Goal: Information Seeking & Learning: Find specific fact

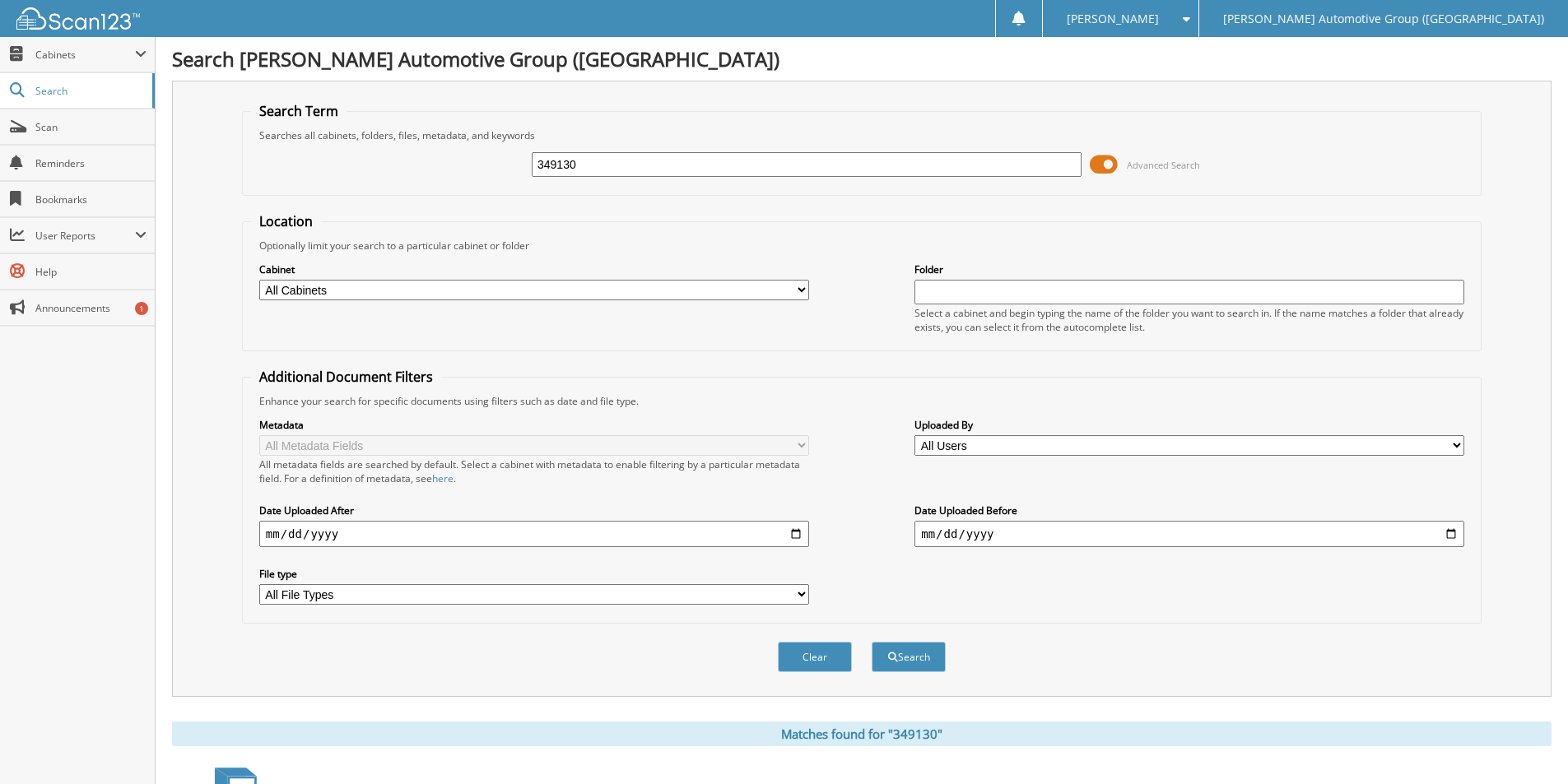
drag, startPoint x: 596, startPoint y: 154, endPoint x: 421, endPoint y: 149, distance: 175.1
click at [433, 158] on div "349130 Advanced Search" at bounding box center [862, 165] width 1221 height 45
type input "e"
type input "ET152296"
click at [872, 642] on button "Search" at bounding box center [909, 656] width 74 height 30
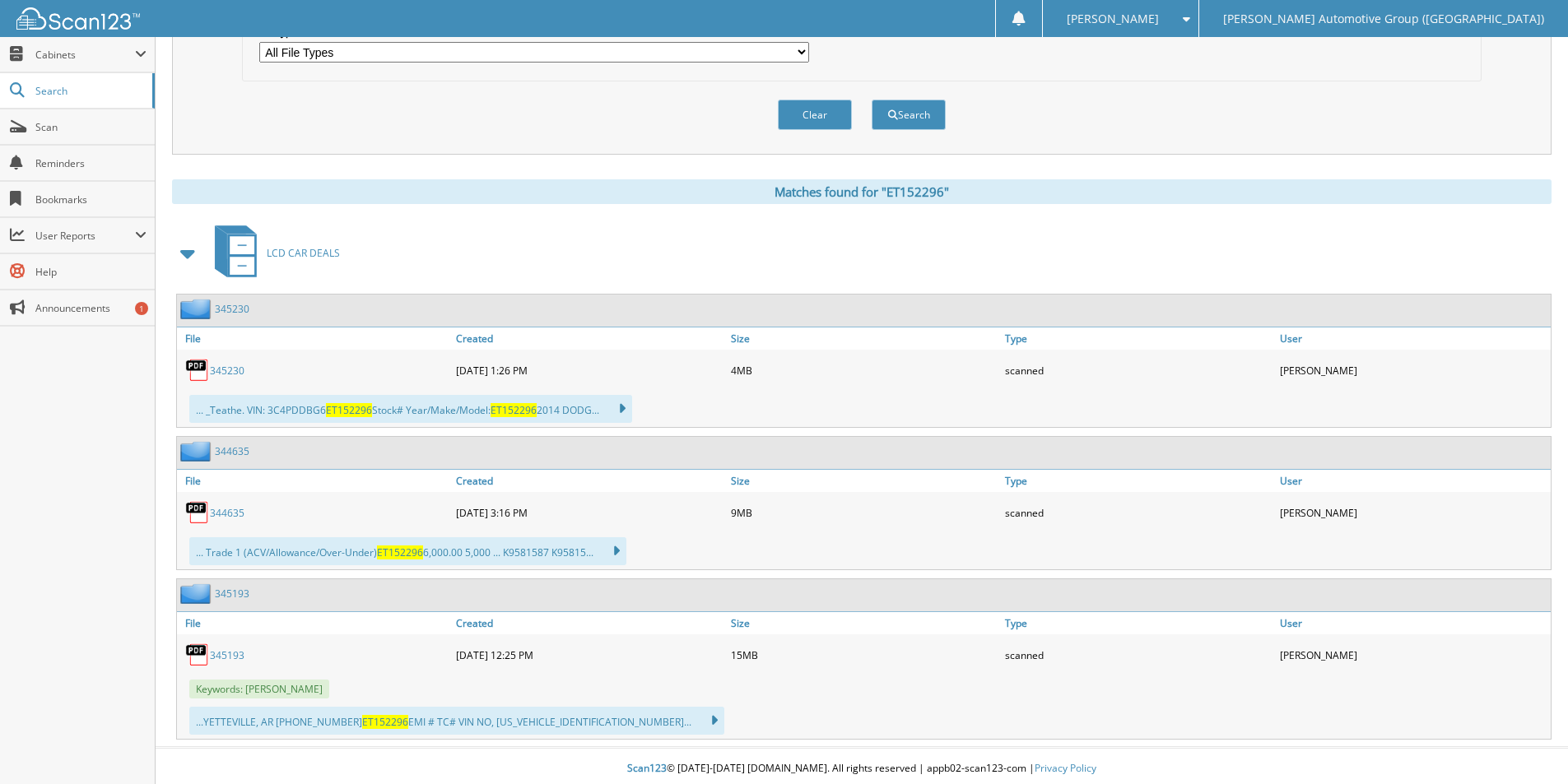
scroll to position [548, 0]
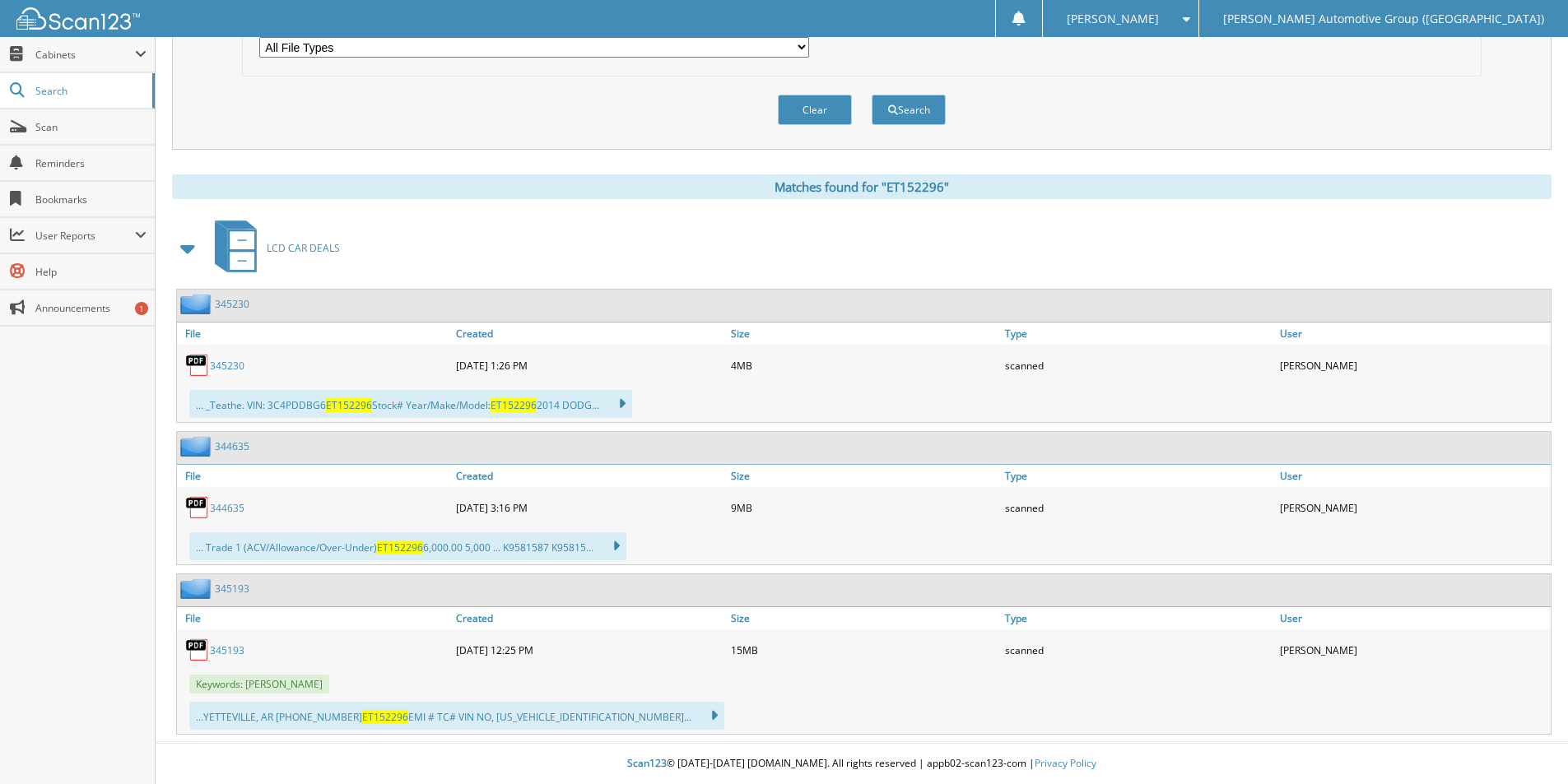
click at [237, 306] on link "345230" at bounding box center [232, 304] width 34 height 14
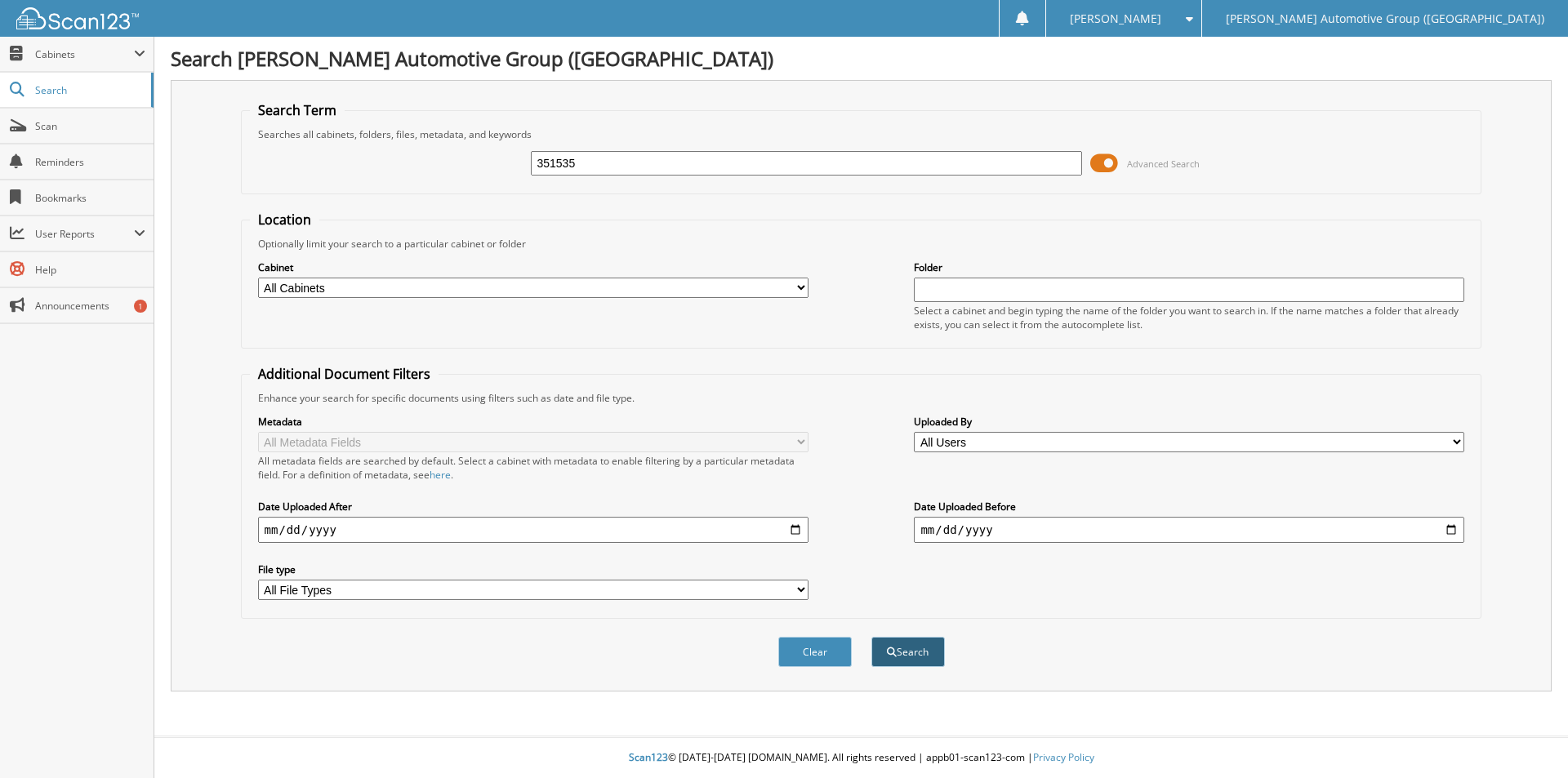
type input "351535"
click at [895, 648] on button "Search" at bounding box center [908, 651] width 73 height 30
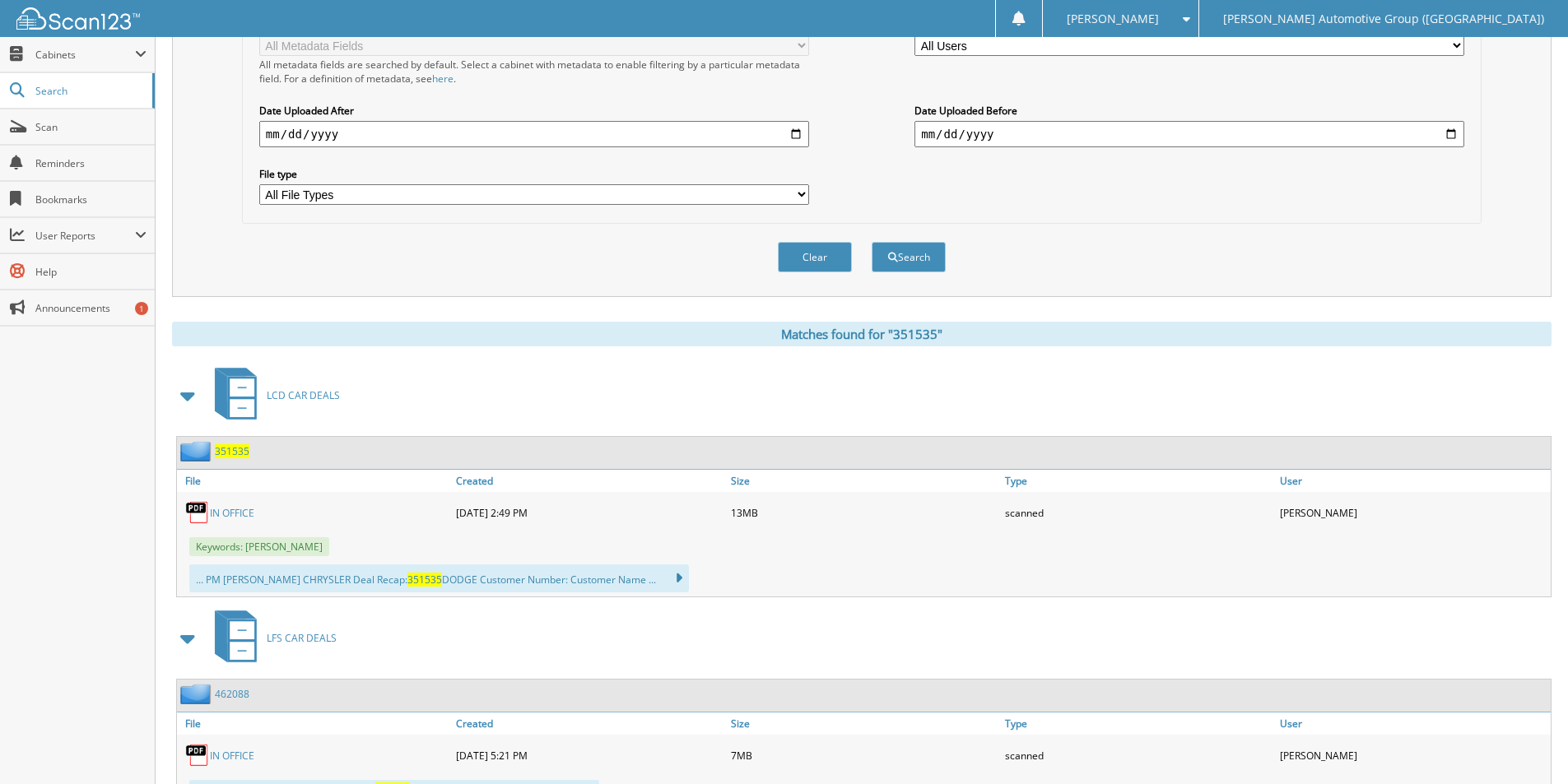
scroll to position [470, 0]
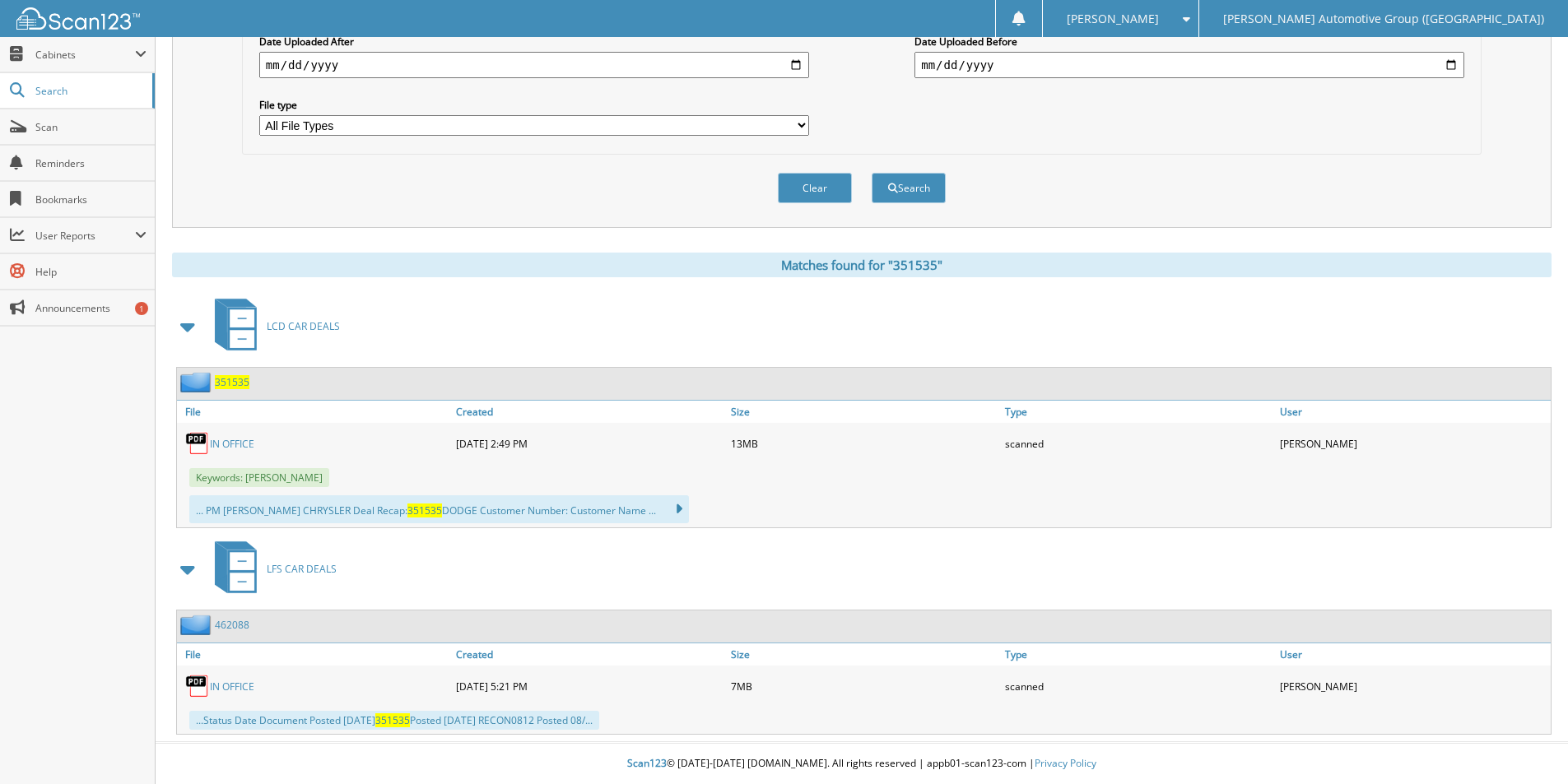
click at [234, 380] on span "351535" at bounding box center [232, 382] width 34 height 14
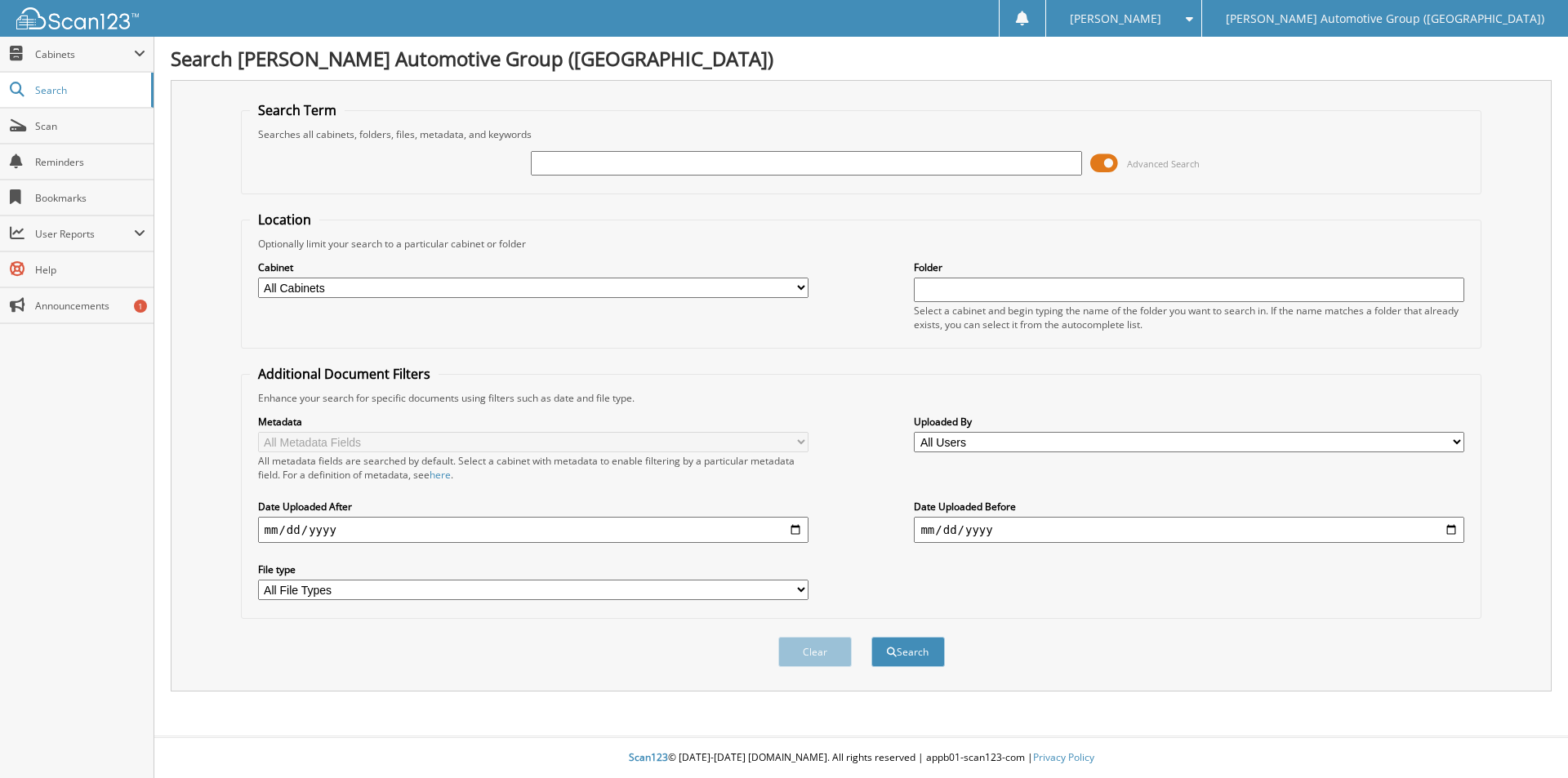
click at [658, 158] on input "text" at bounding box center [806, 163] width 550 height 25
type input "351610"
click at [905, 649] on button "Search" at bounding box center [908, 651] width 73 height 30
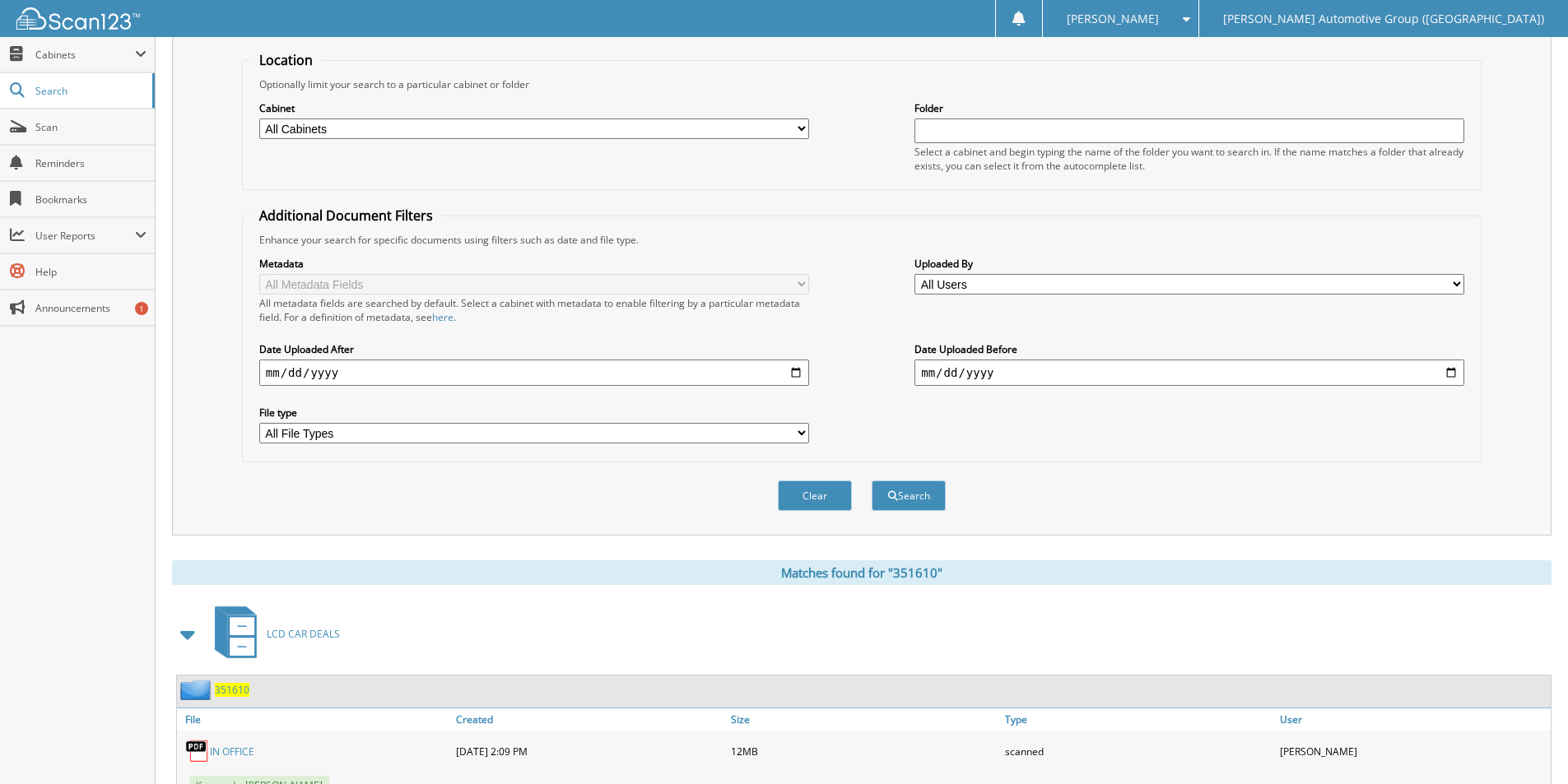
scroll to position [263, 0]
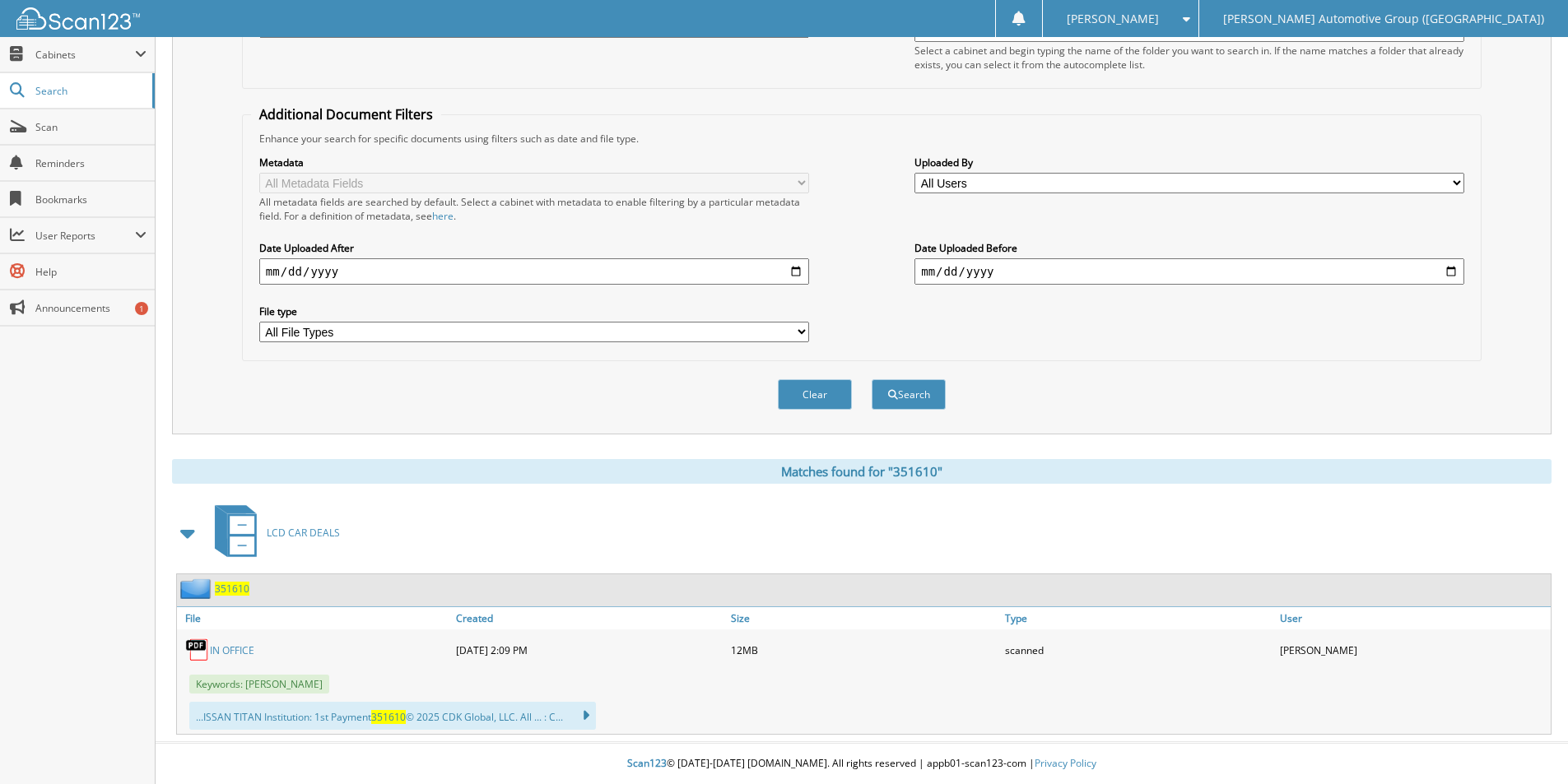
click at [230, 594] on span "351610" at bounding box center [232, 588] width 34 height 14
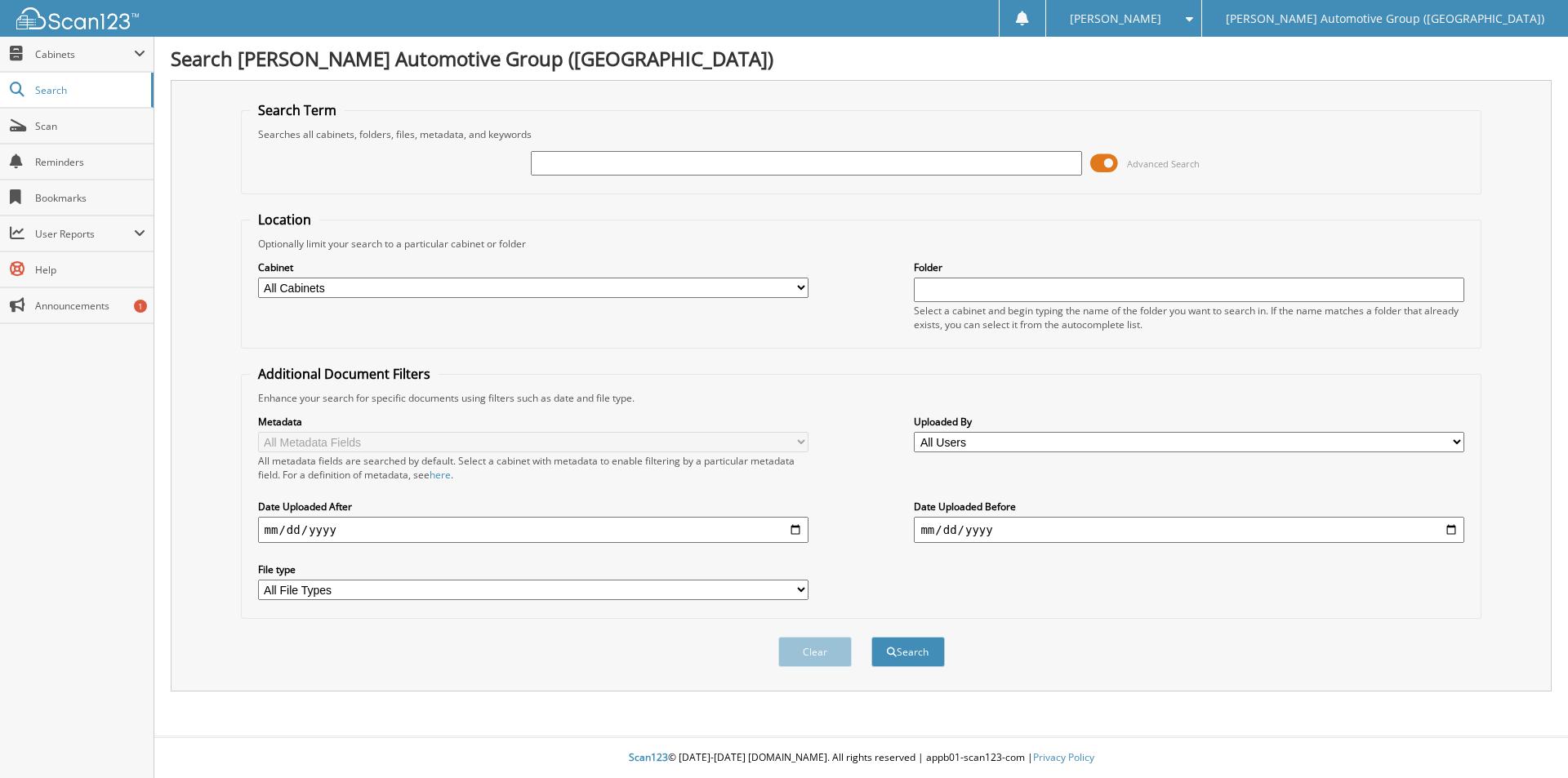
click at [943, 159] on input "text" at bounding box center [806, 163] width 550 height 25
type input "351549"
click at [884, 649] on button "Search" at bounding box center [908, 651] width 73 height 30
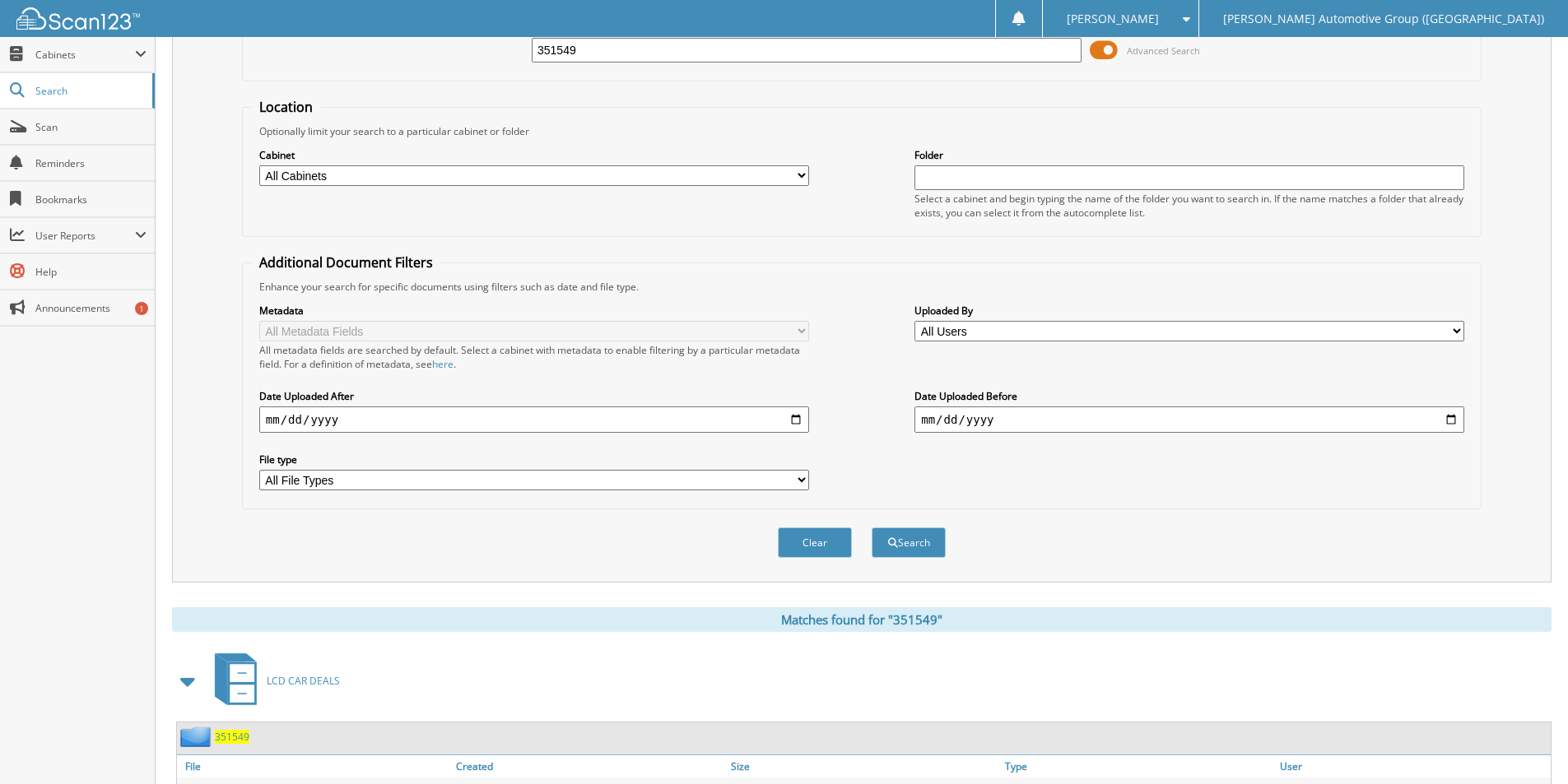
scroll to position [263, 0]
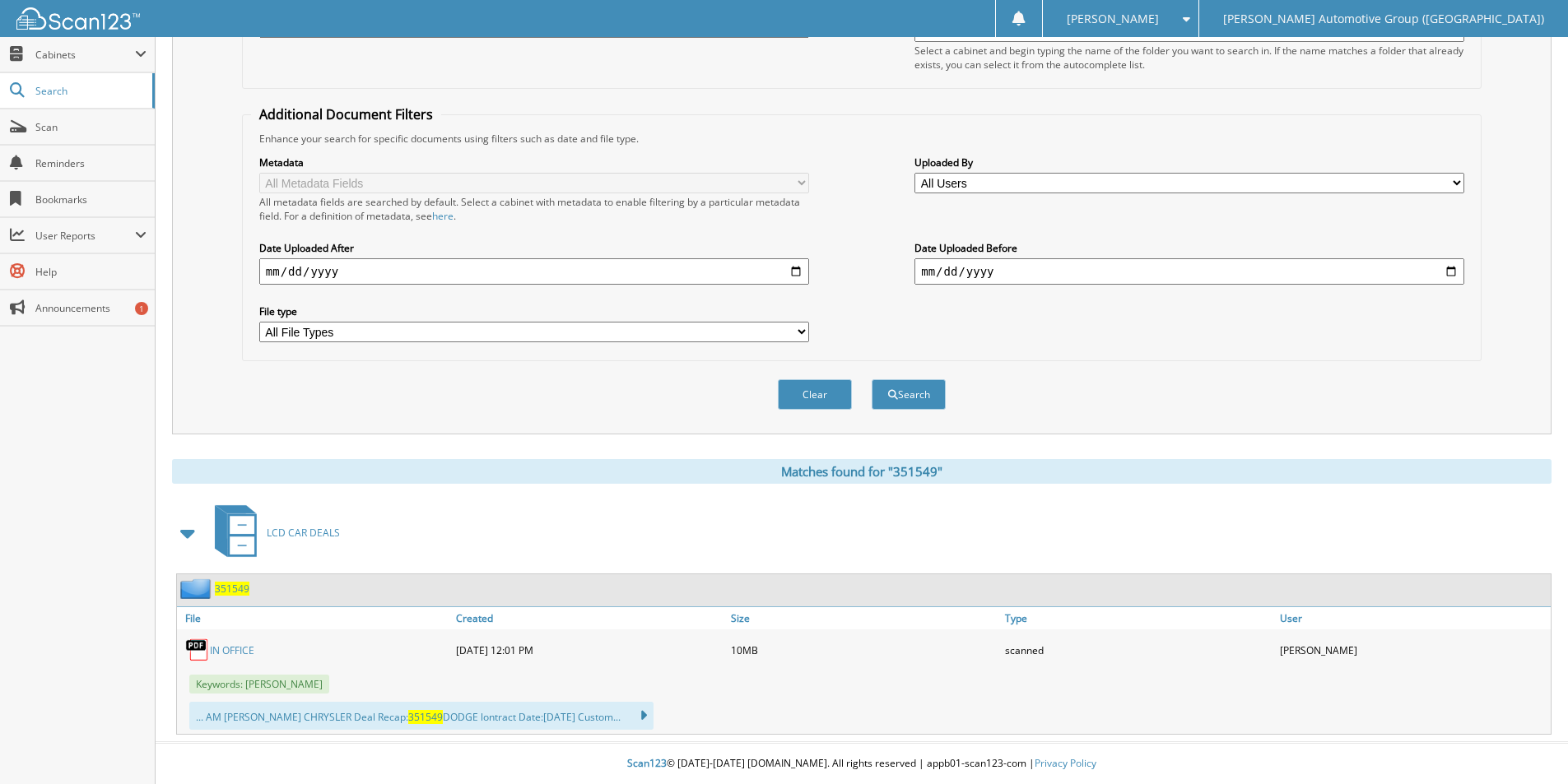
click at [239, 593] on span "351549" at bounding box center [232, 588] width 34 height 14
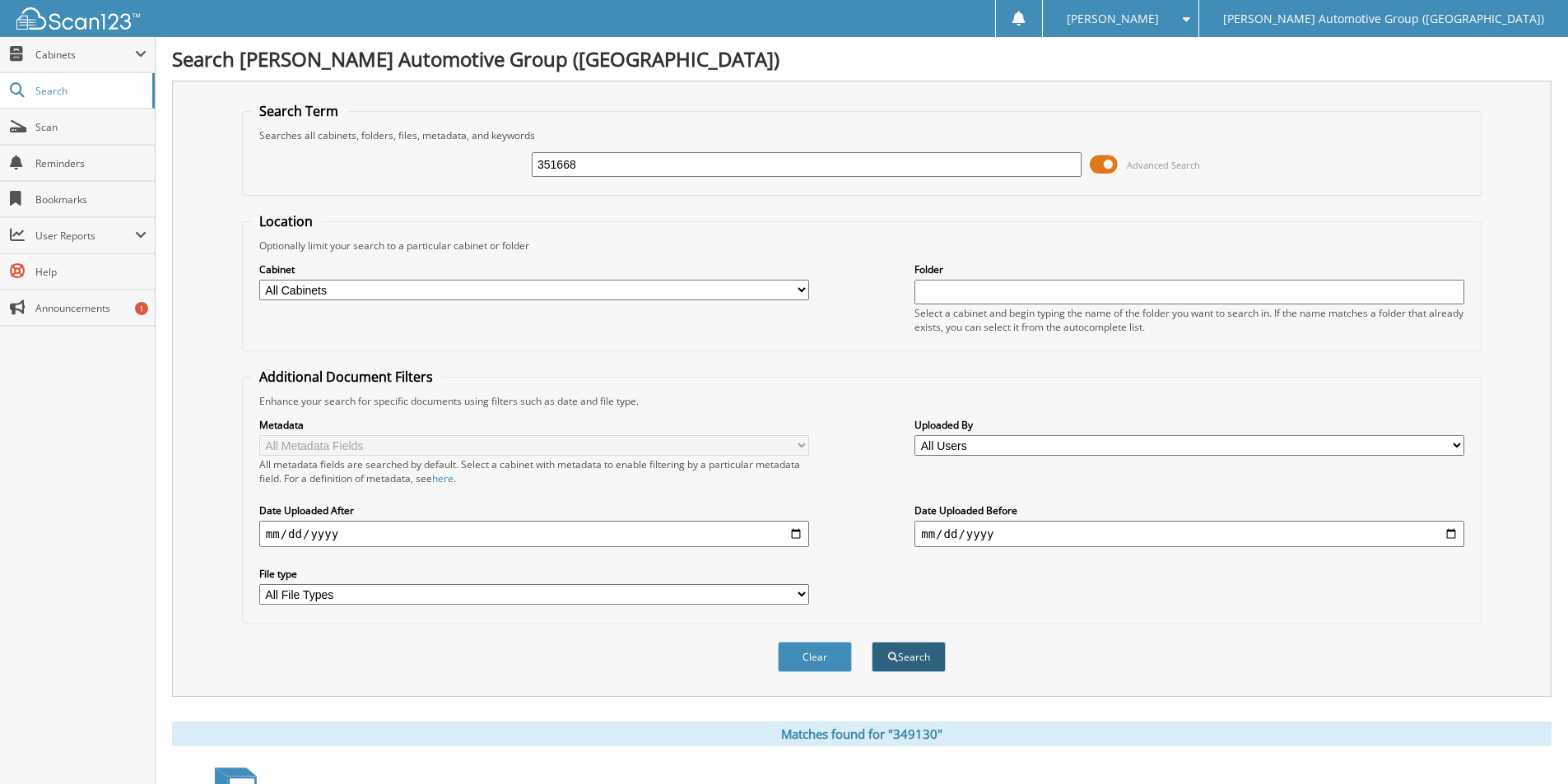
type input "351668"
click at [902, 648] on button "Search" at bounding box center [909, 656] width 74 height 30
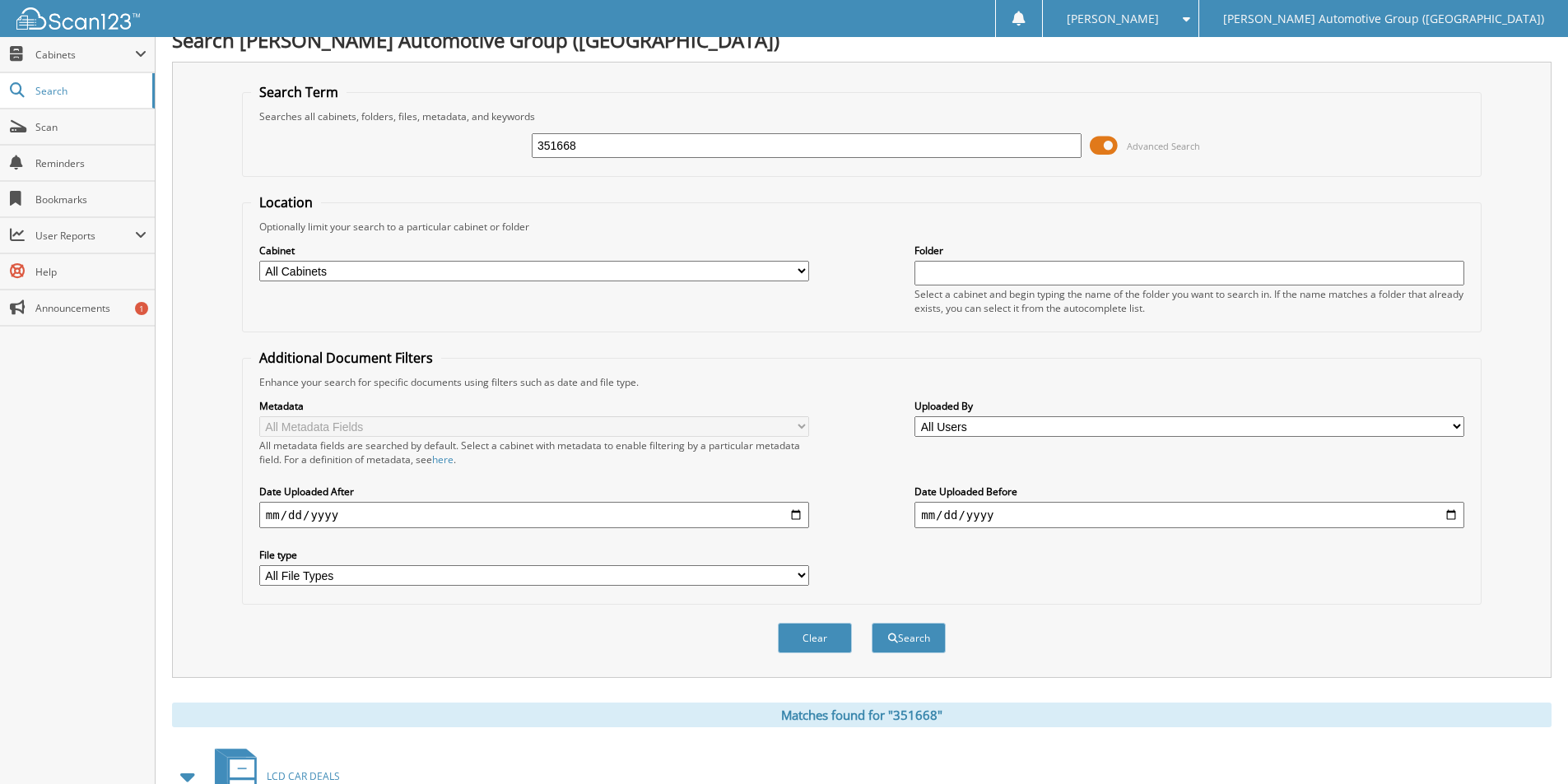
scroll to position [470, 0]
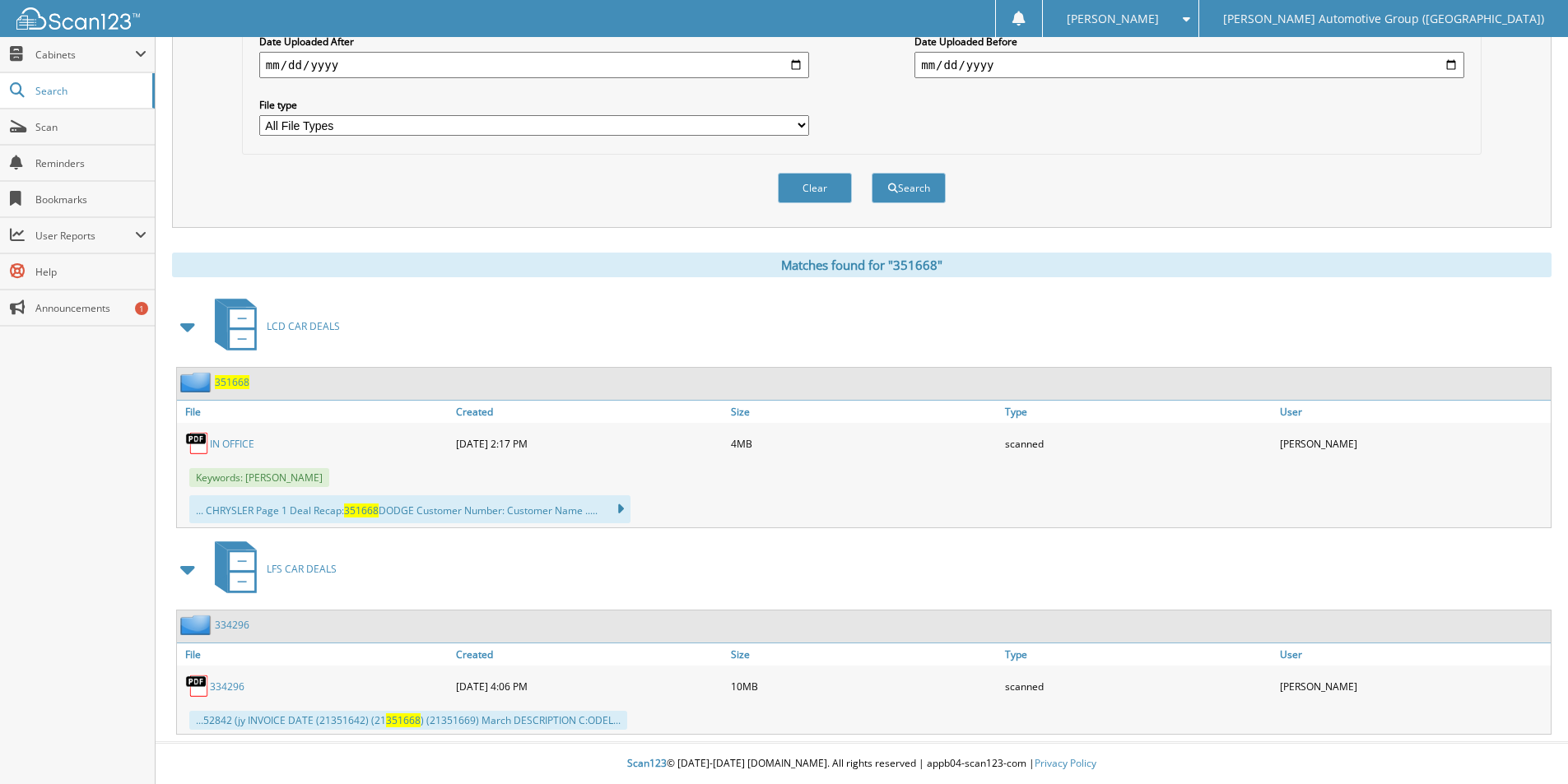
click at [235, 379] on span "351668" at bounding box center [232, 382] width 34 height 14
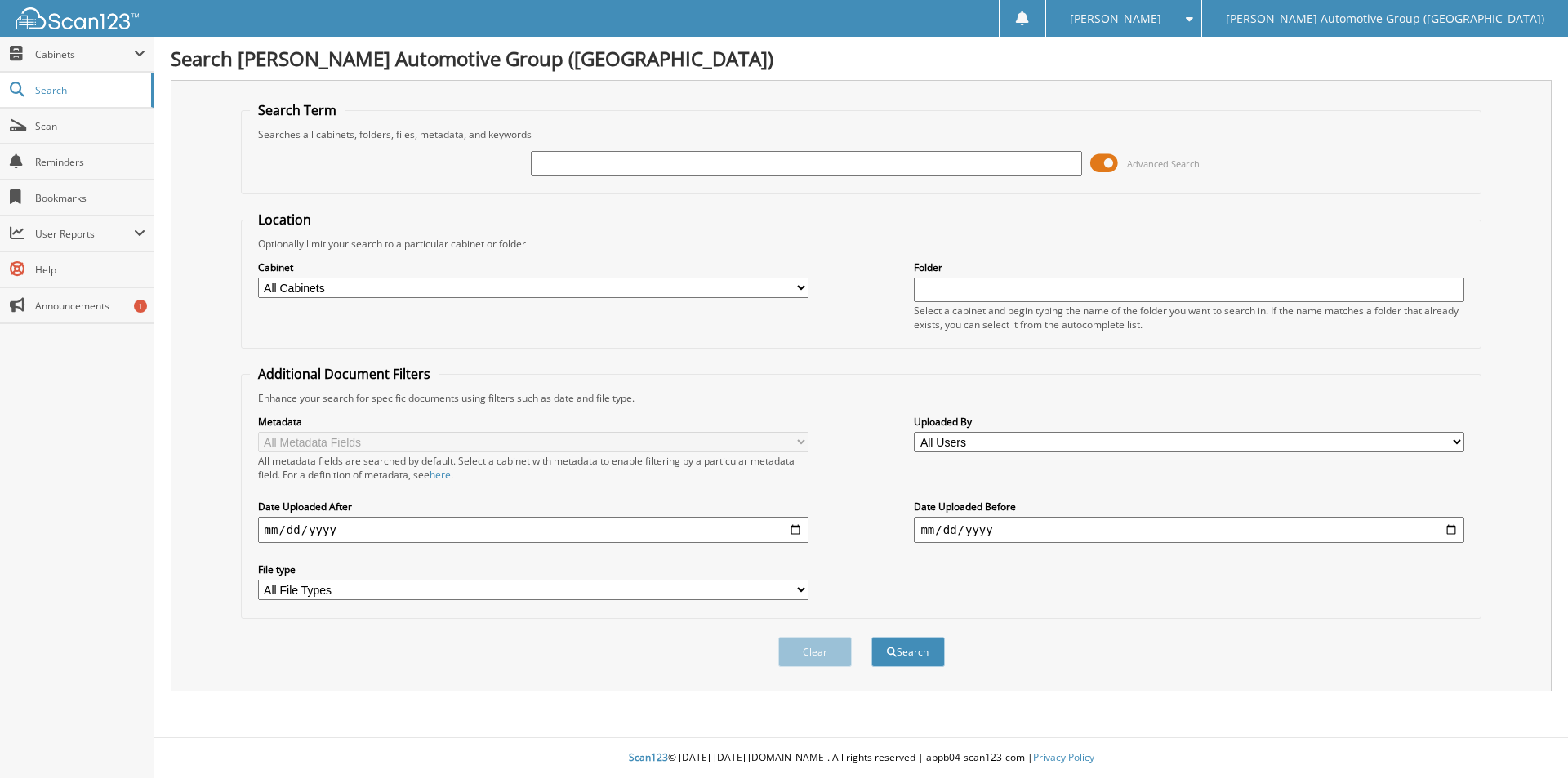
click at [644, 152] on div at bounding box center [806, 163] width 550 height 28
click at [643, 157] on input "text" at bounding box center [806, 163] width 550 height 25
paste input "351659"
type input "351659"
click at [893, 660] on button "Search" at bounding box center [908, 651] width 73 height 30
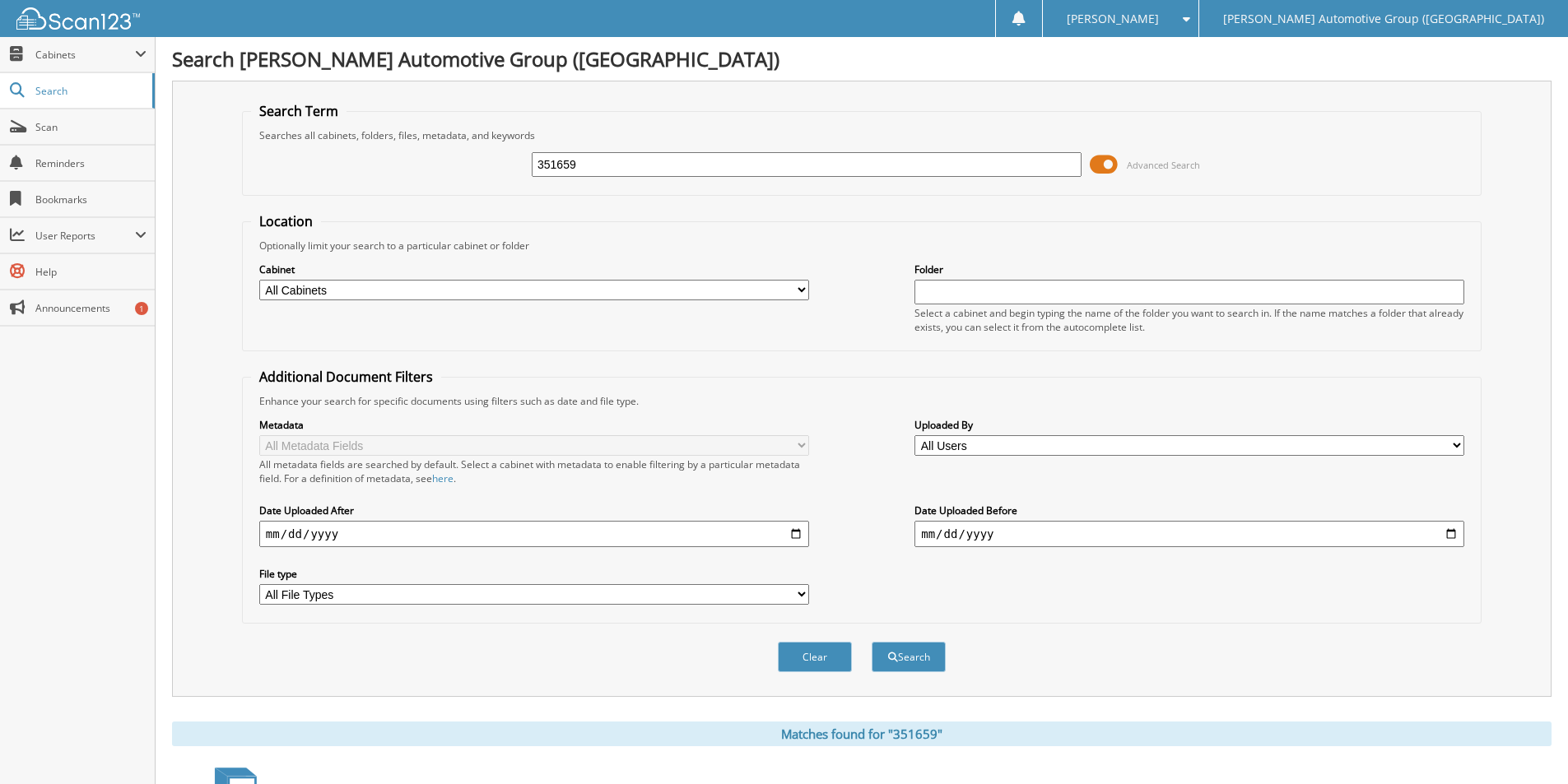
scroll to position [263, 0]
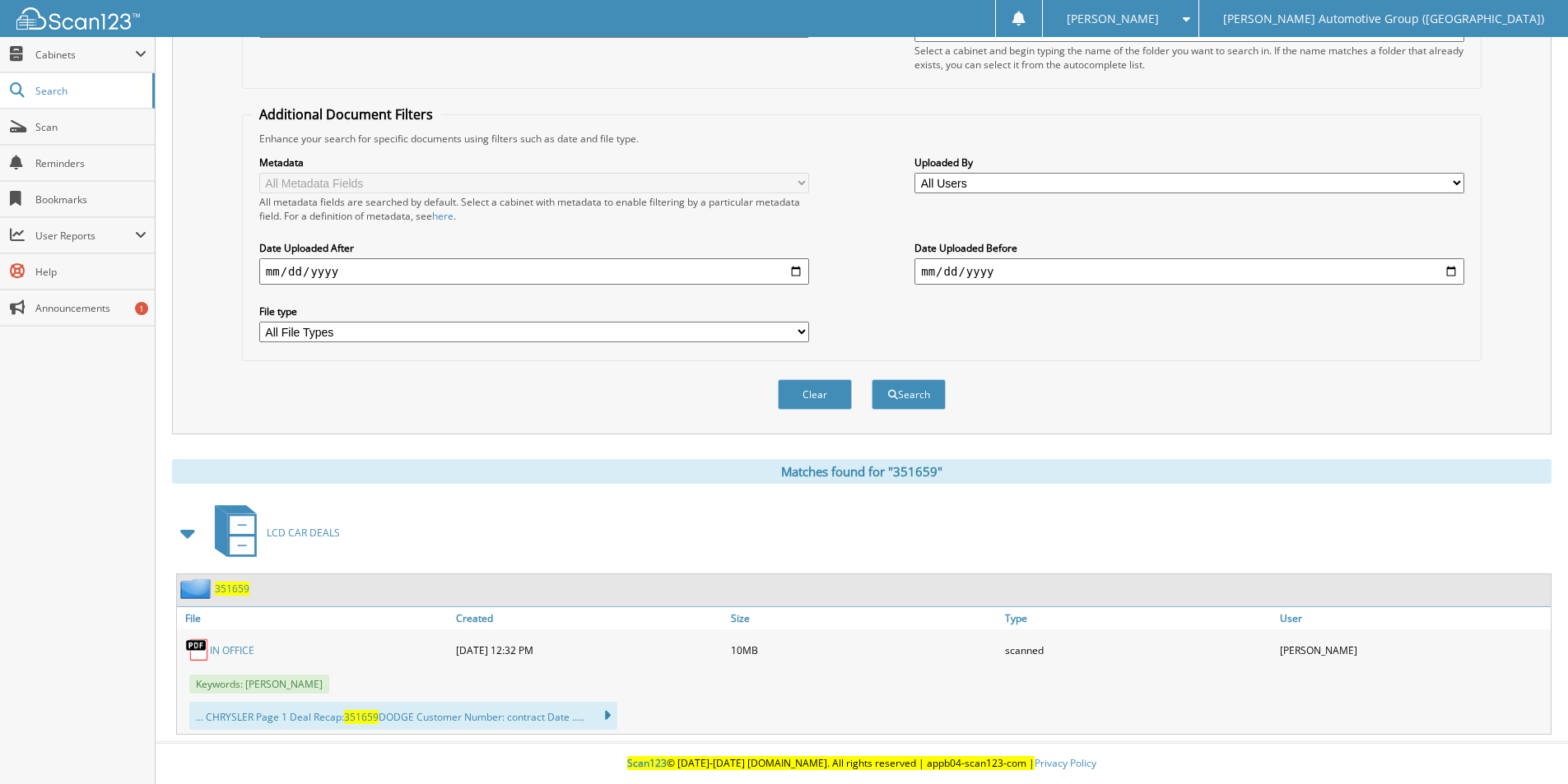
click at [231, 590] on span "351659" at bounding box center [232, 588] width 34 height 14
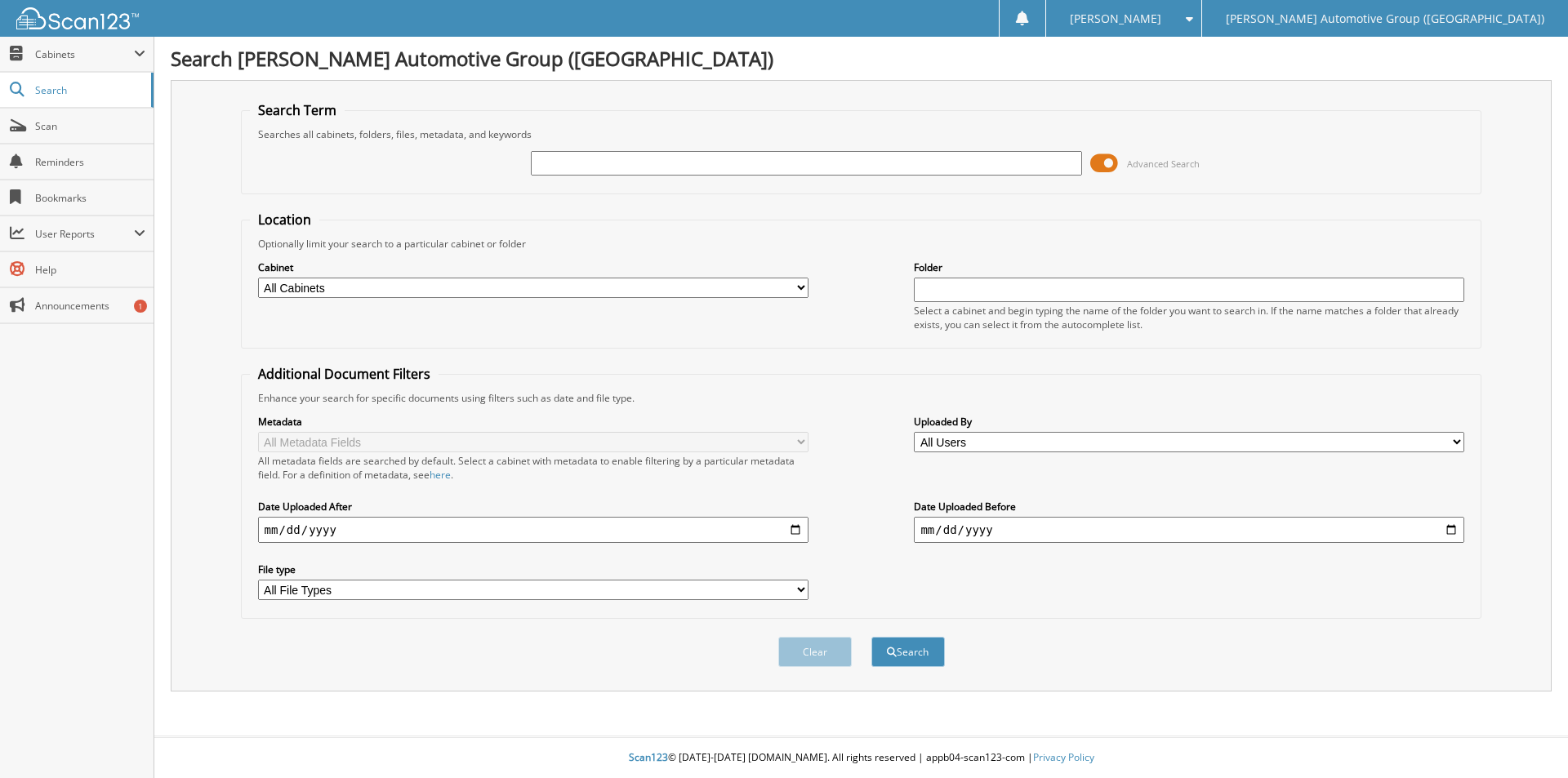
click at [612, 158] on input "text" at bounding box center [806, 163] width 550 height 25
type input "351763"
click at [917, 637] on div "Search" at bounding box center [908, 651] width 77 height 33
click at [878, 655] on button "Search" at bounding box center [908, 651] width 73 height 30
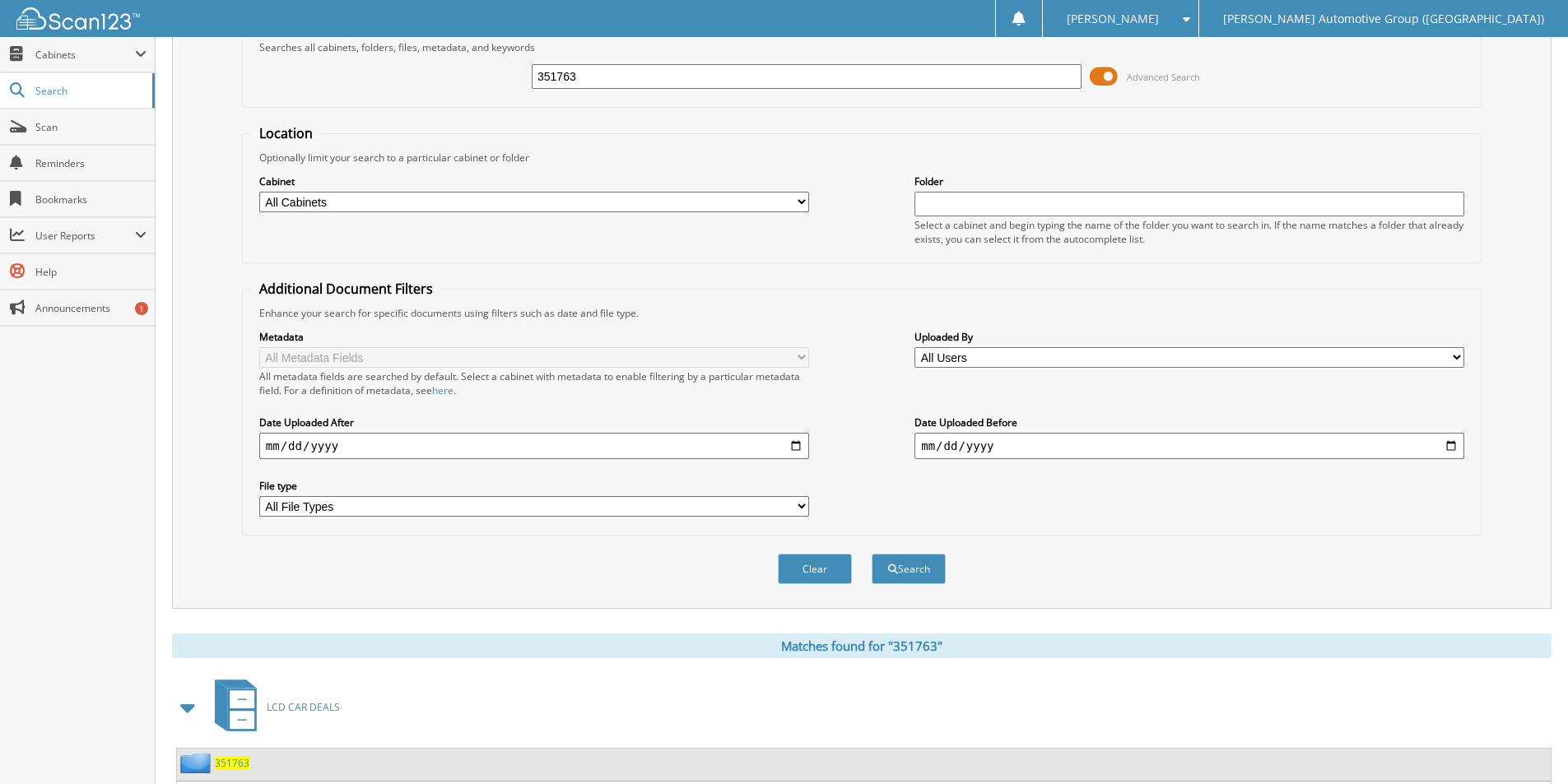
scroll to position [263, 0]
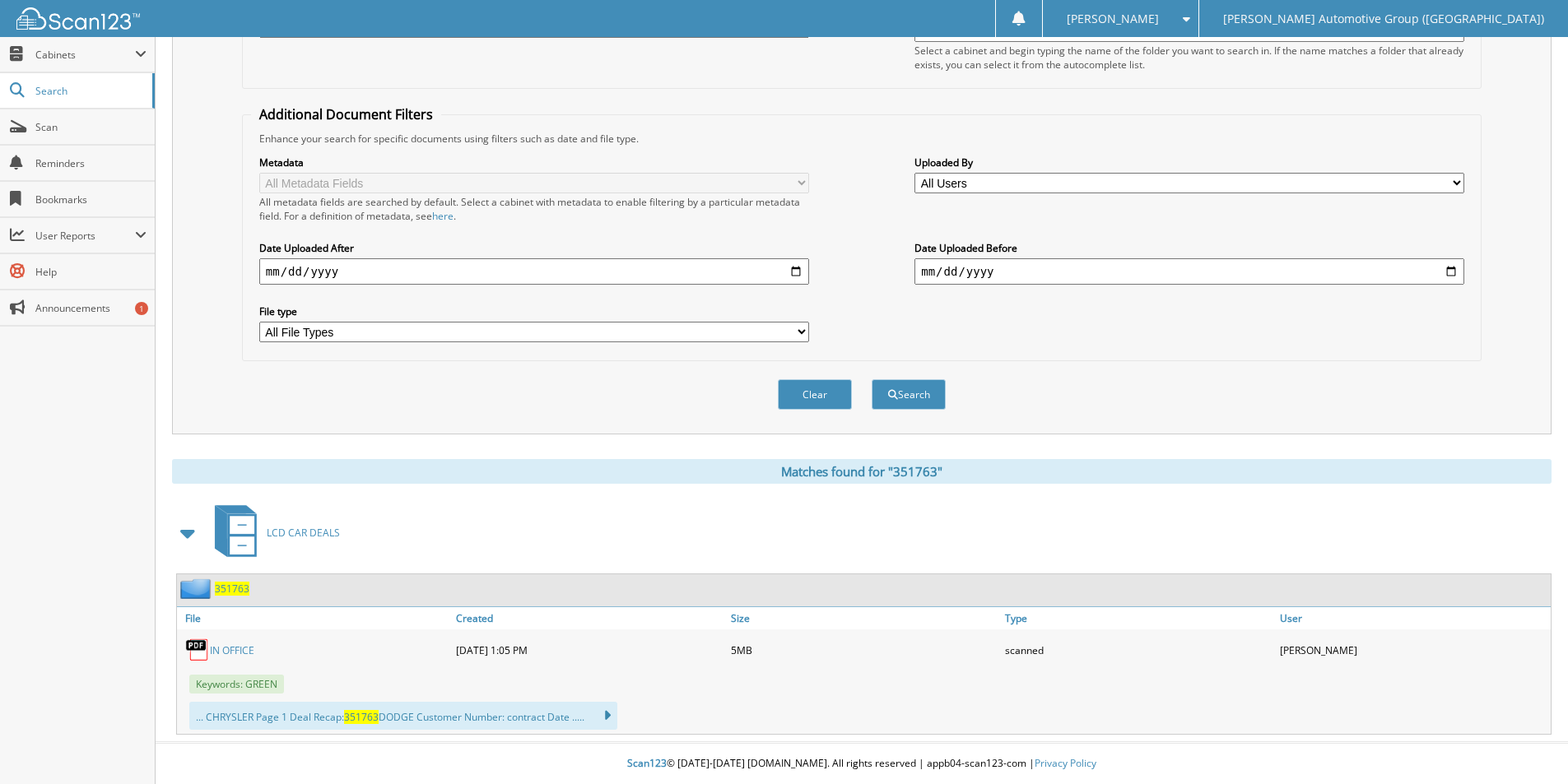
click at [233, 585] on span "351763" at bounding box center [232, 588] width 34 height 14
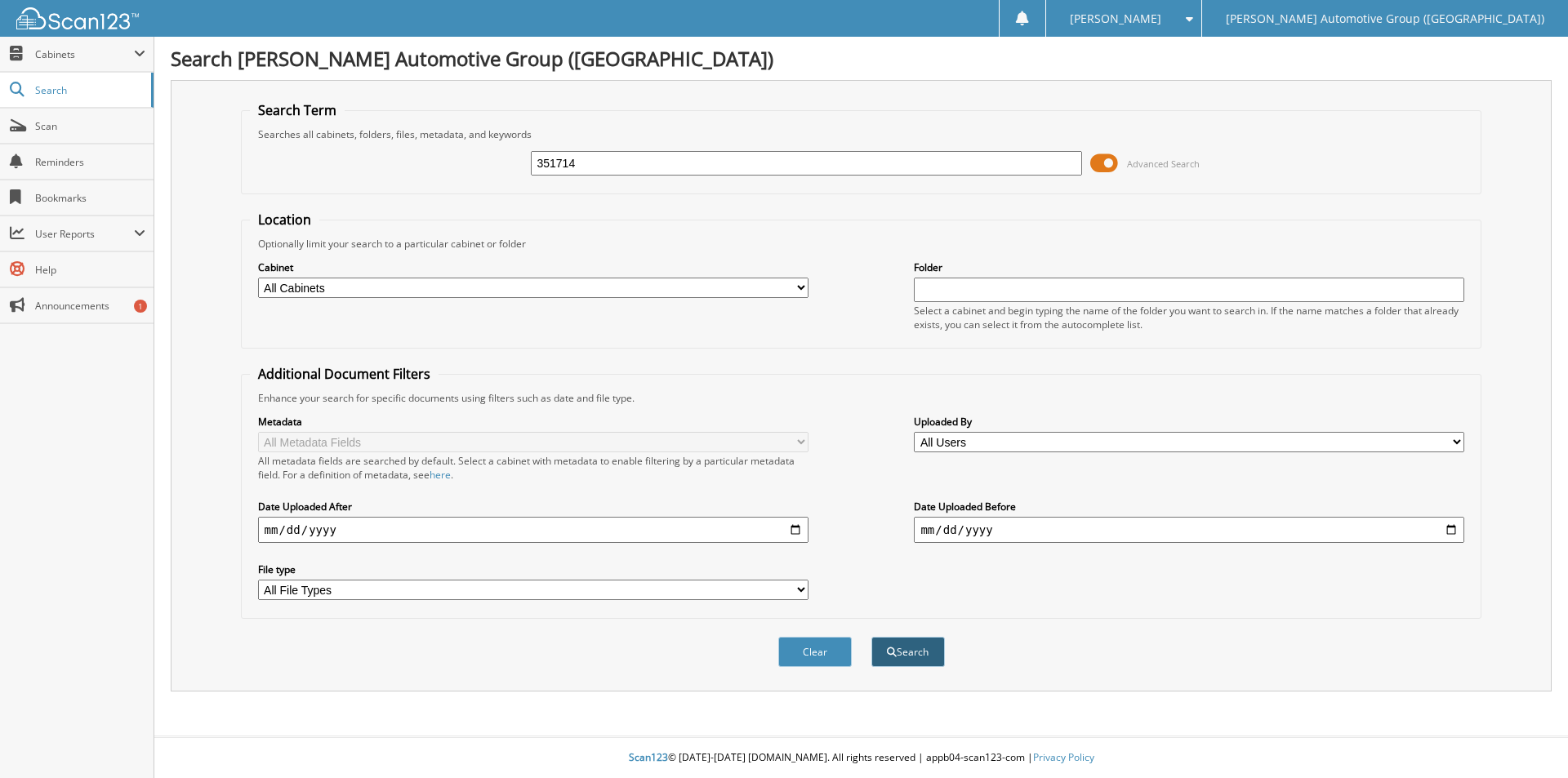
type input "351714"
click at [899, 647] on button "Search" at bounding box center [908, 651] width 73 height 30
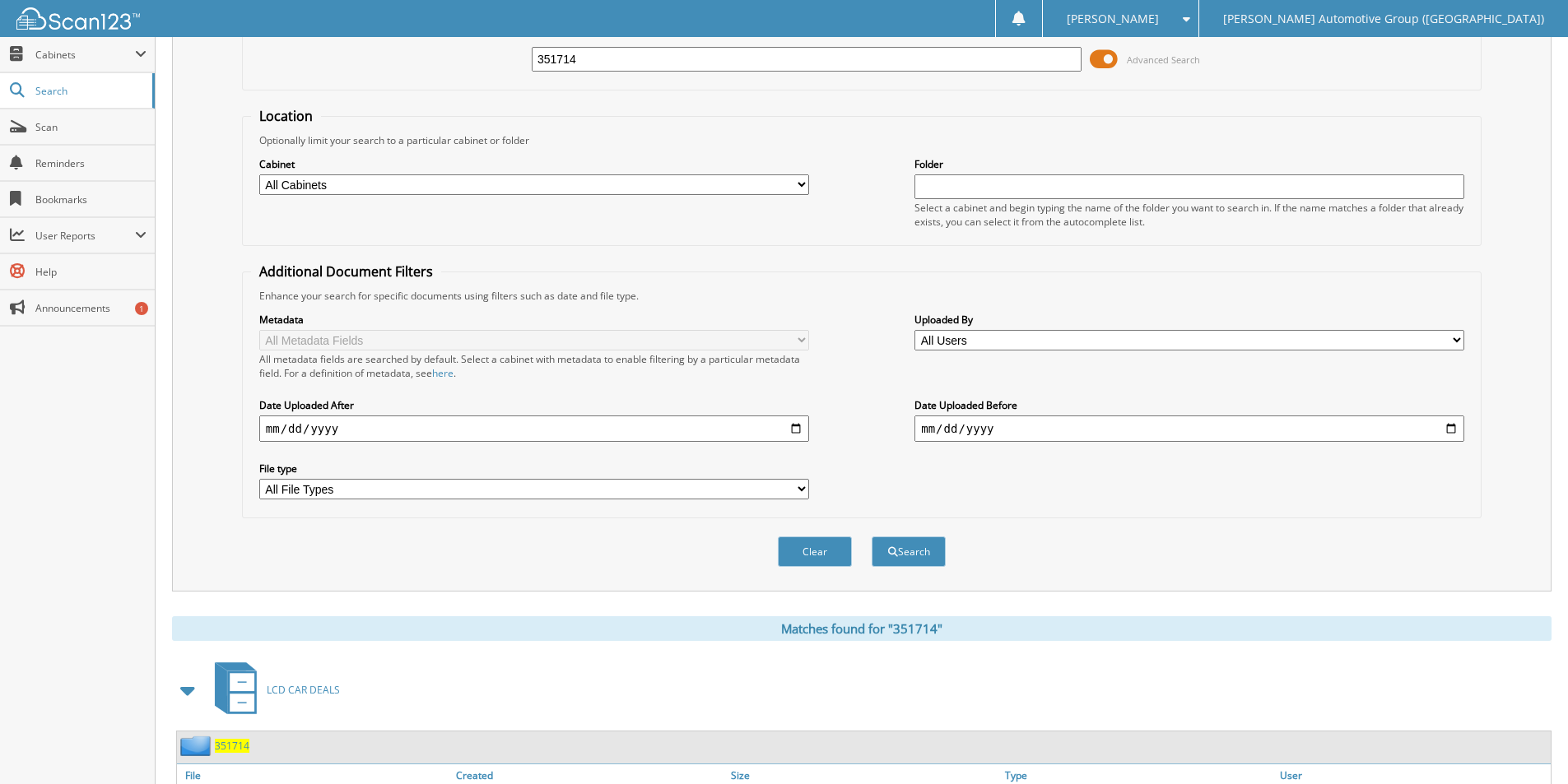
scroll to position [263, 0]
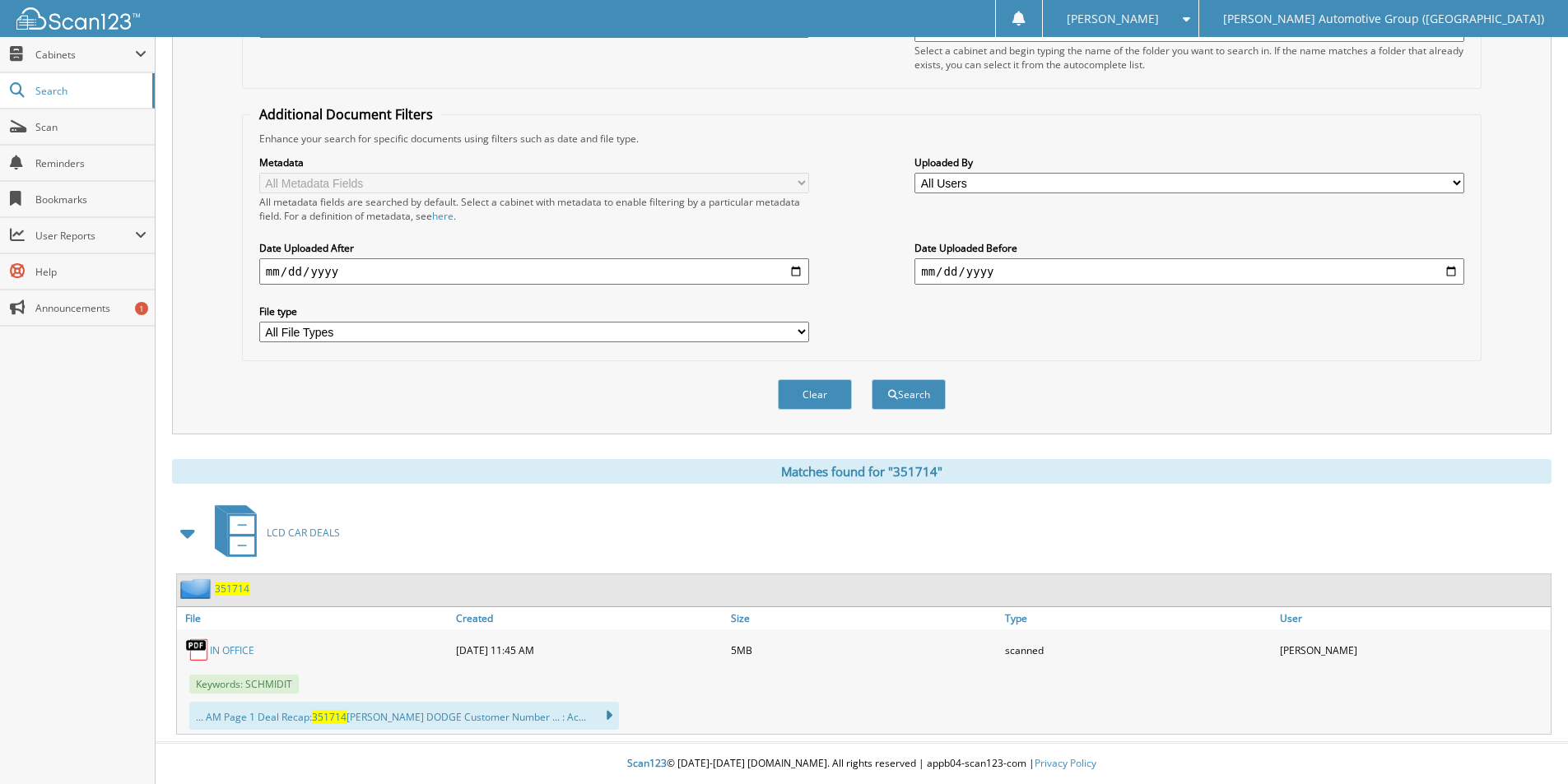
click at [239, 588] on span "351714" at bounding box center [232, 588] width 34 height 14
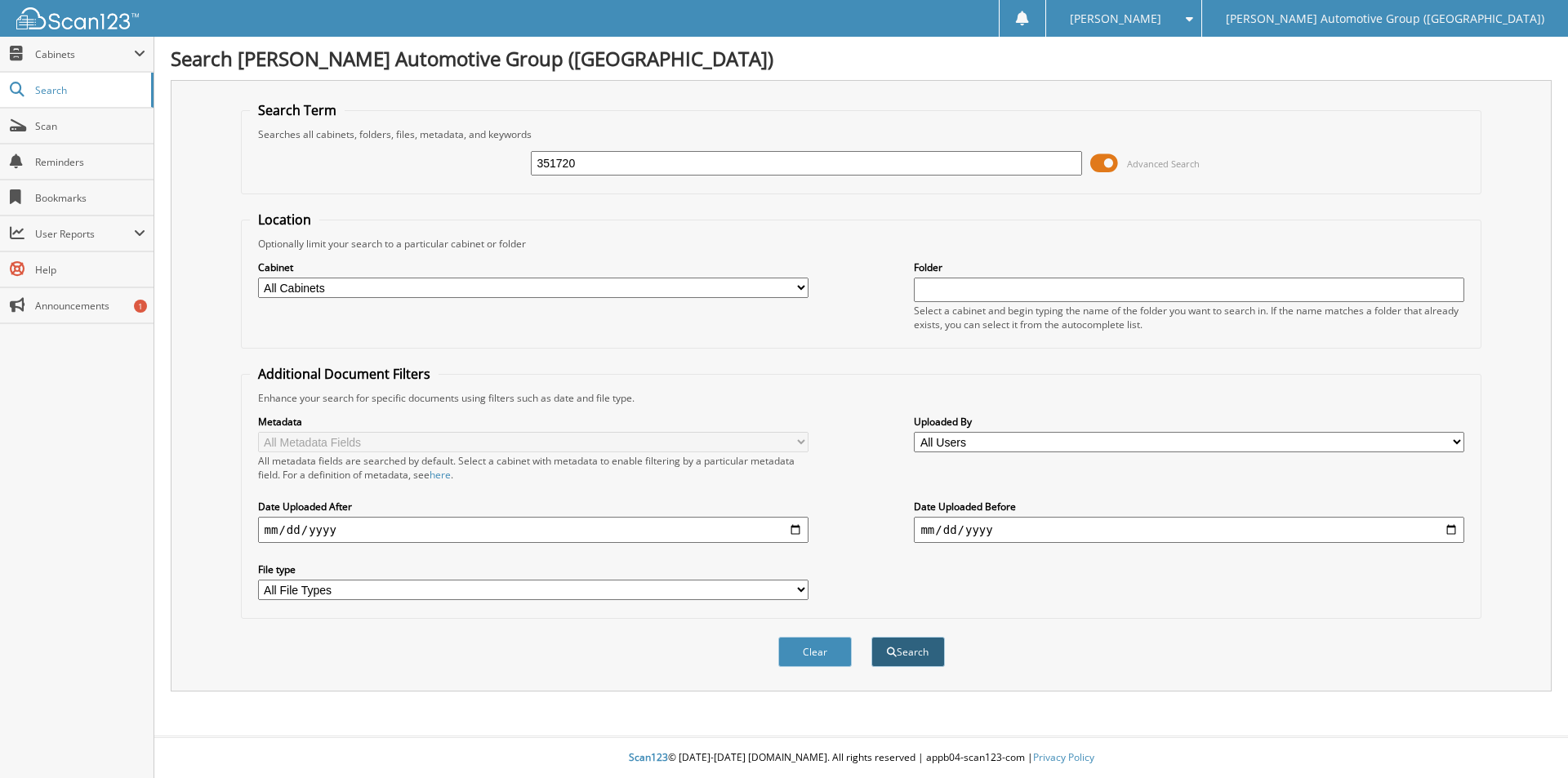
type input "351720"
click at [900, 660] on button "Search" at bounding box center [908, 651] width 73 height 30
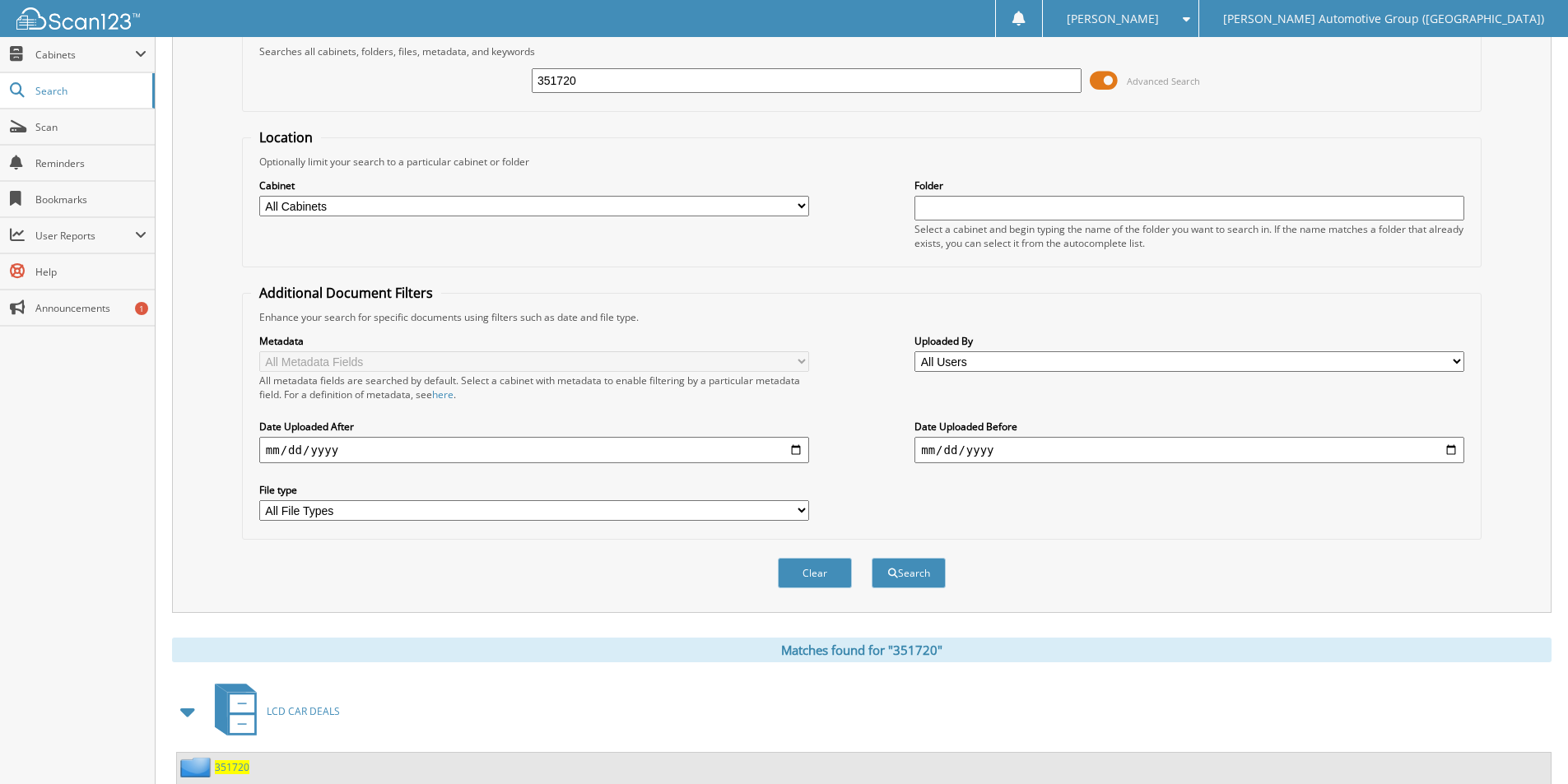
scroll to position [263, 0]
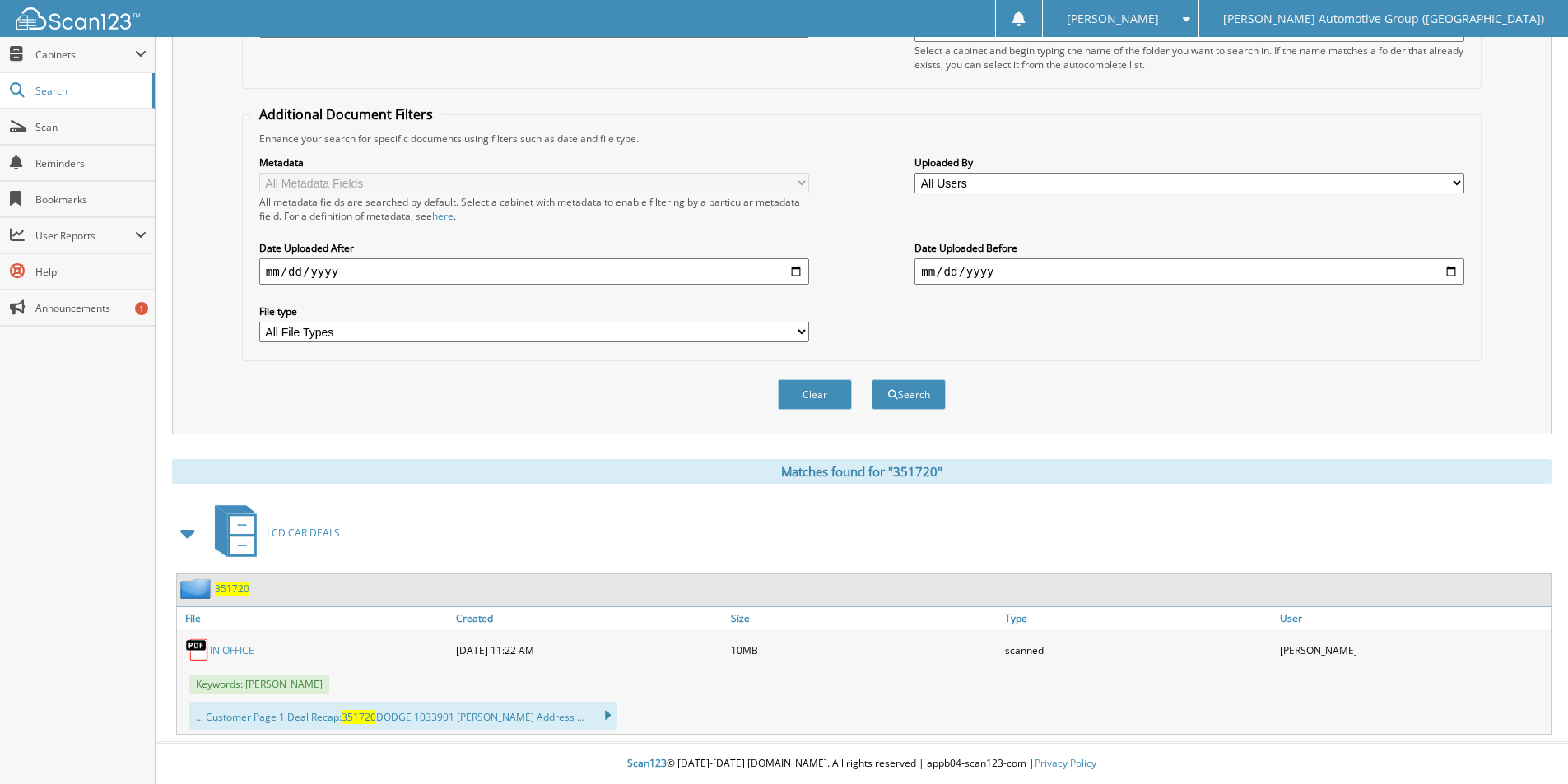
click at [227, 591] on span "351720" at bounding box center [232, 588] width 34 height 14
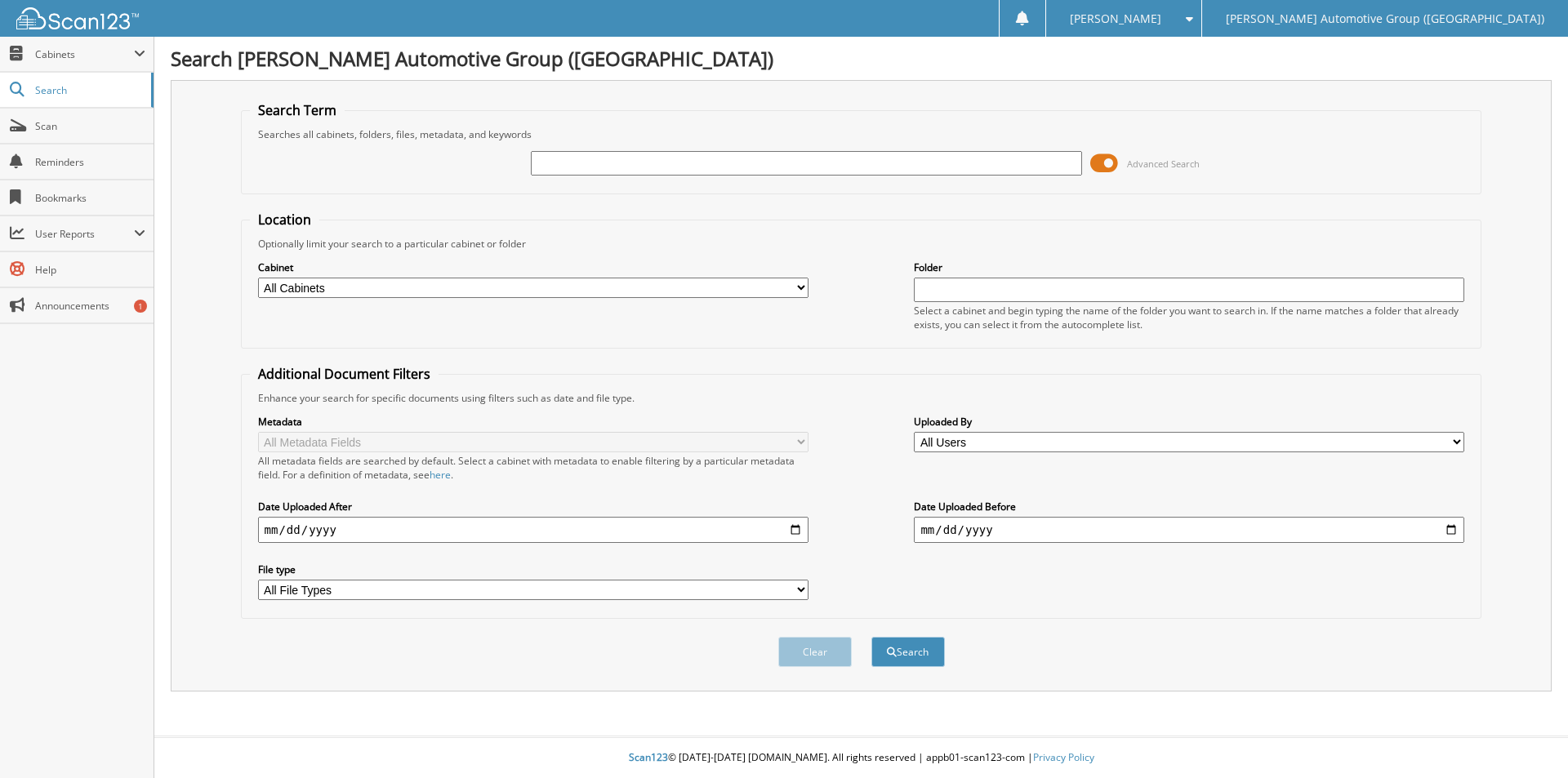
click at [628, 158] on input "text" at bounding box center [806, 163] width 550 height 25
type input "351720"
click at [909, 650] on button "Search" at bounding box center [908, 651] width 73 height 30
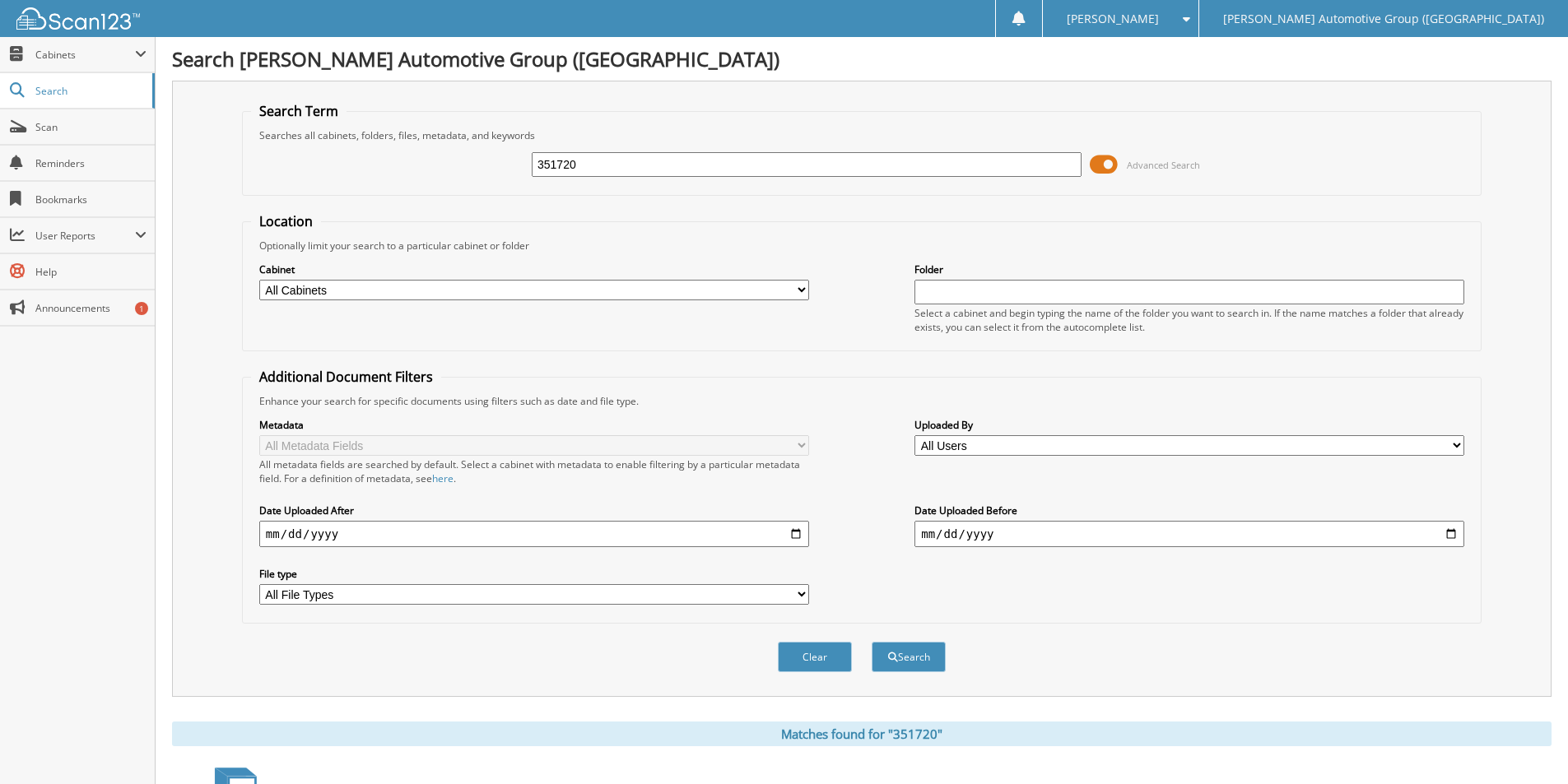
scroll to position [263, 0]
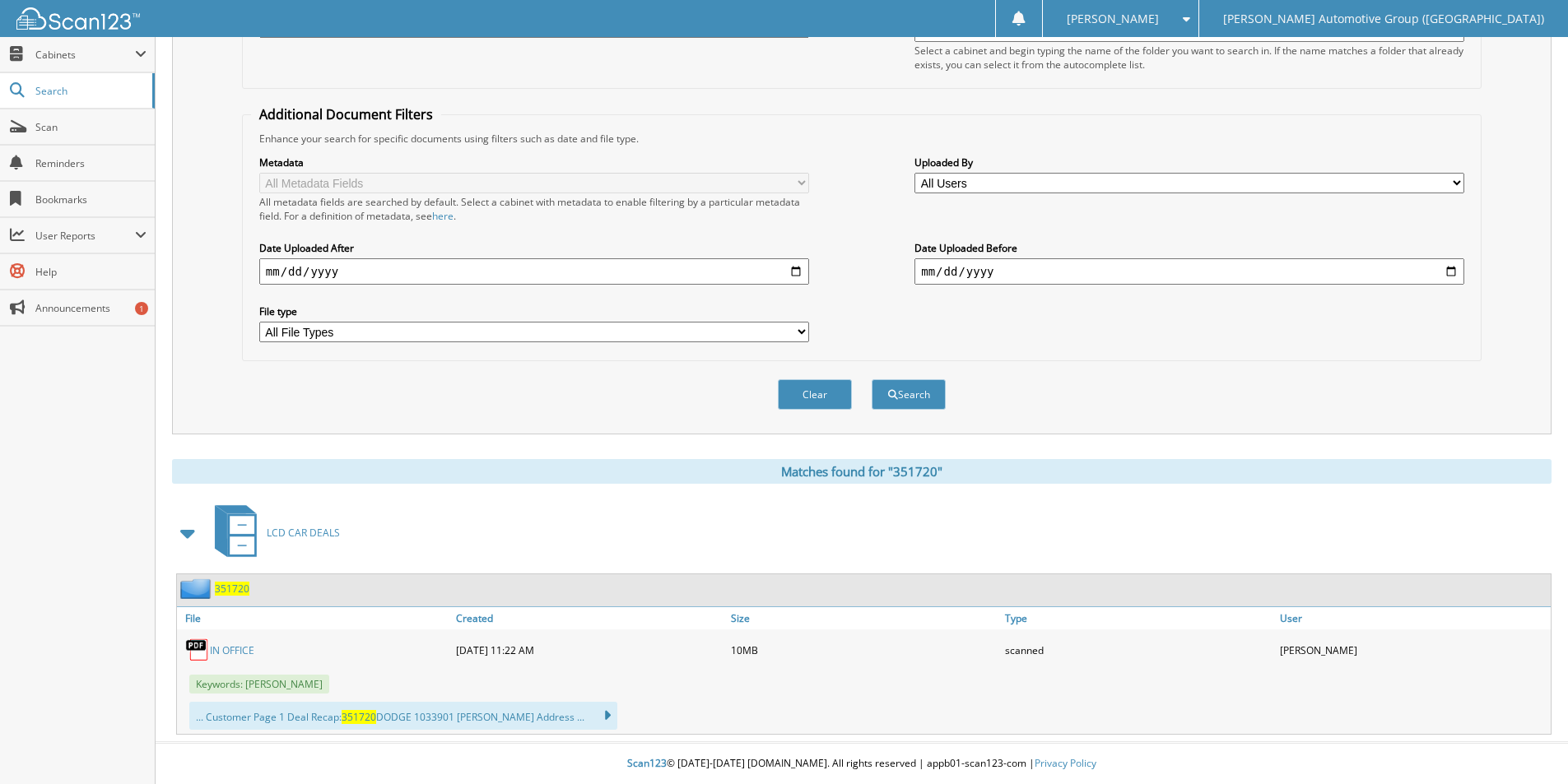
click at [233, 648] on link "IN OFFICE" at bounding box center [233, 650] width 45 height 14
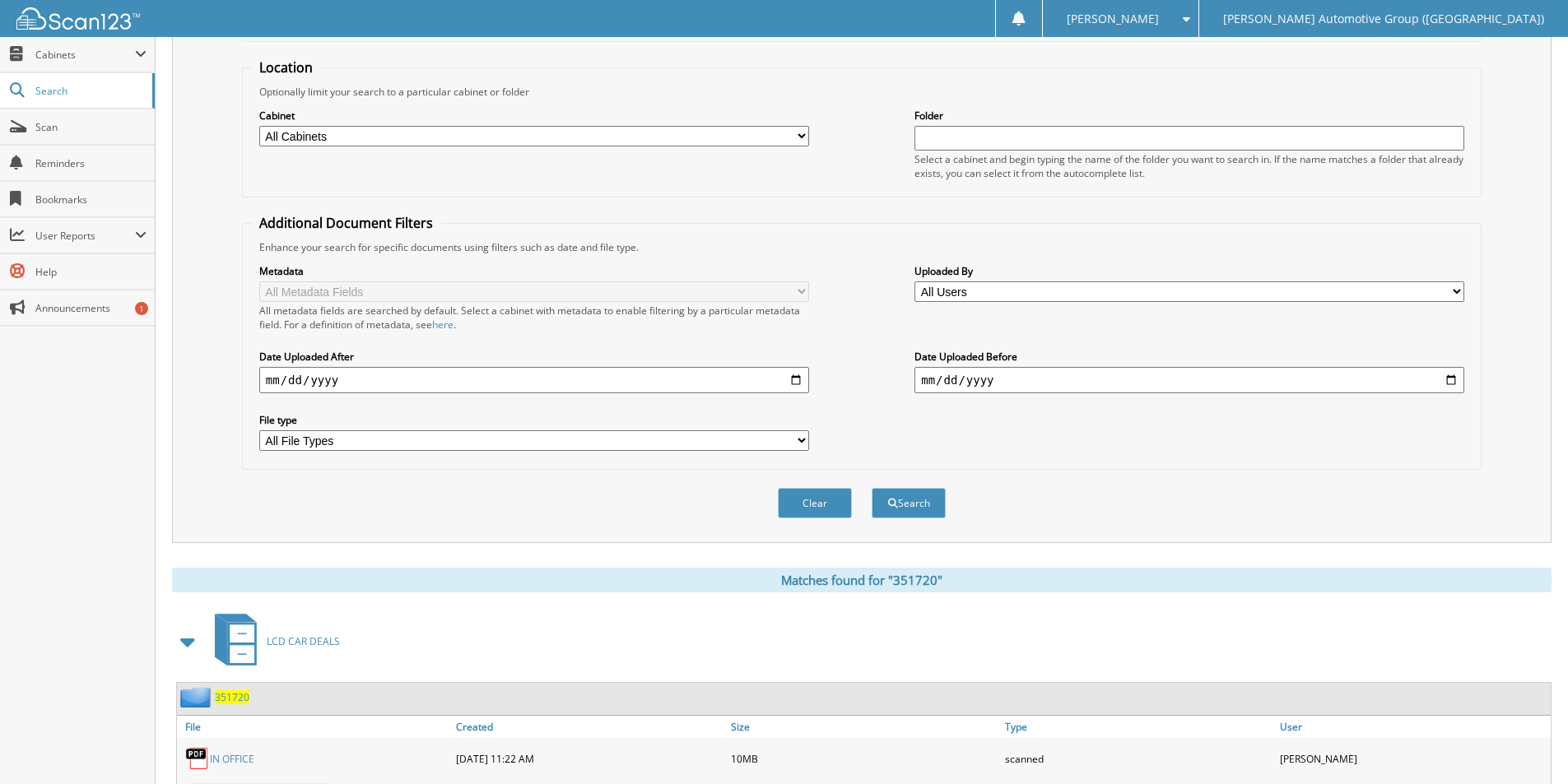
scroll to position [0, 0]
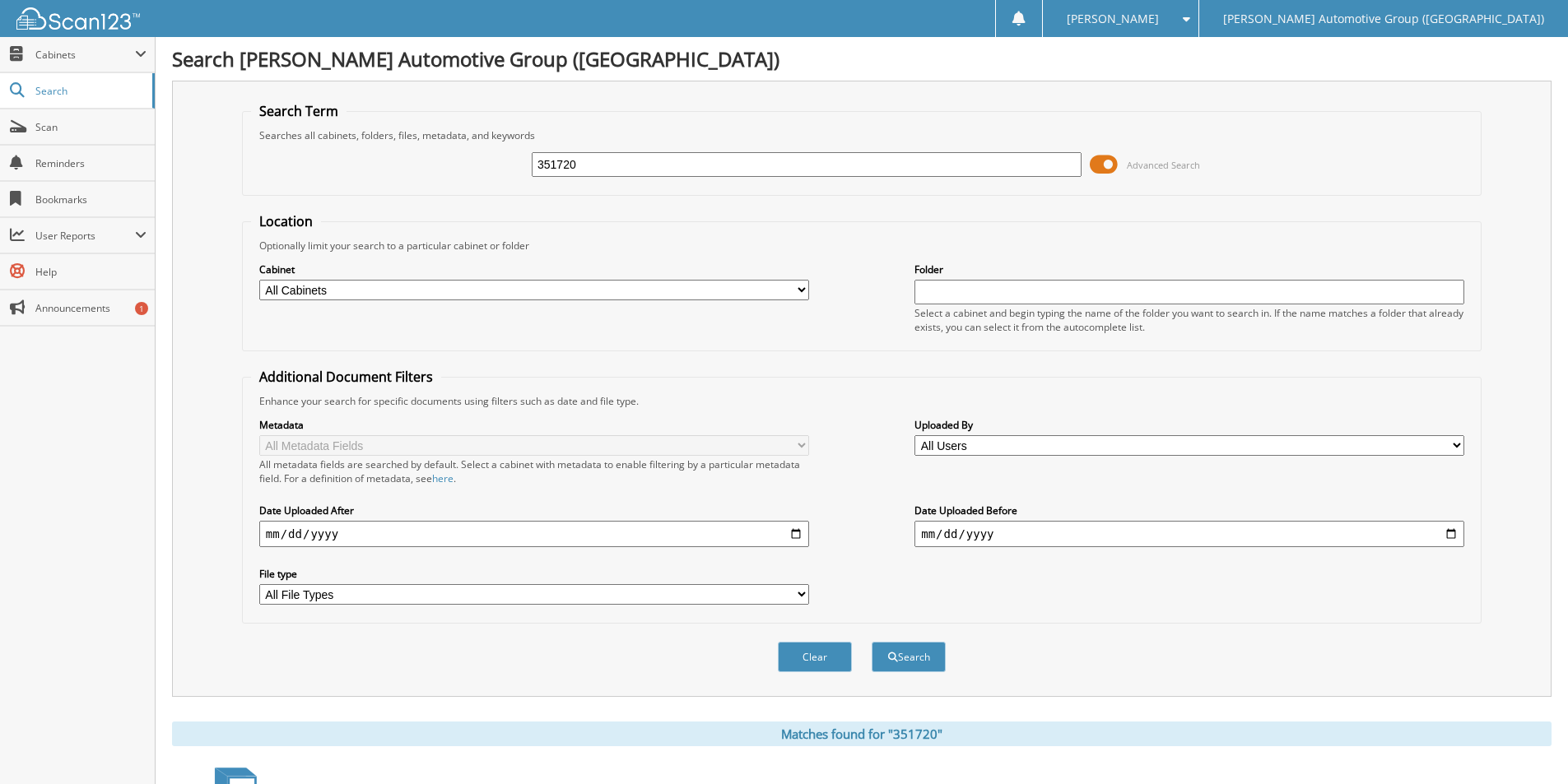
drag, startPoint x: 593, startPoint y: 155, endPoint x: 487, endPoint y: 171, distance: 107.2
click at [487, 171] on div "351720 Advanced Search" at bounding box center [862, 165] width 1221 height 45
paste input "31"
type input "351731"
click at [904, 660] on button "Search" at bounding box center [909, 656] width 74 height 30
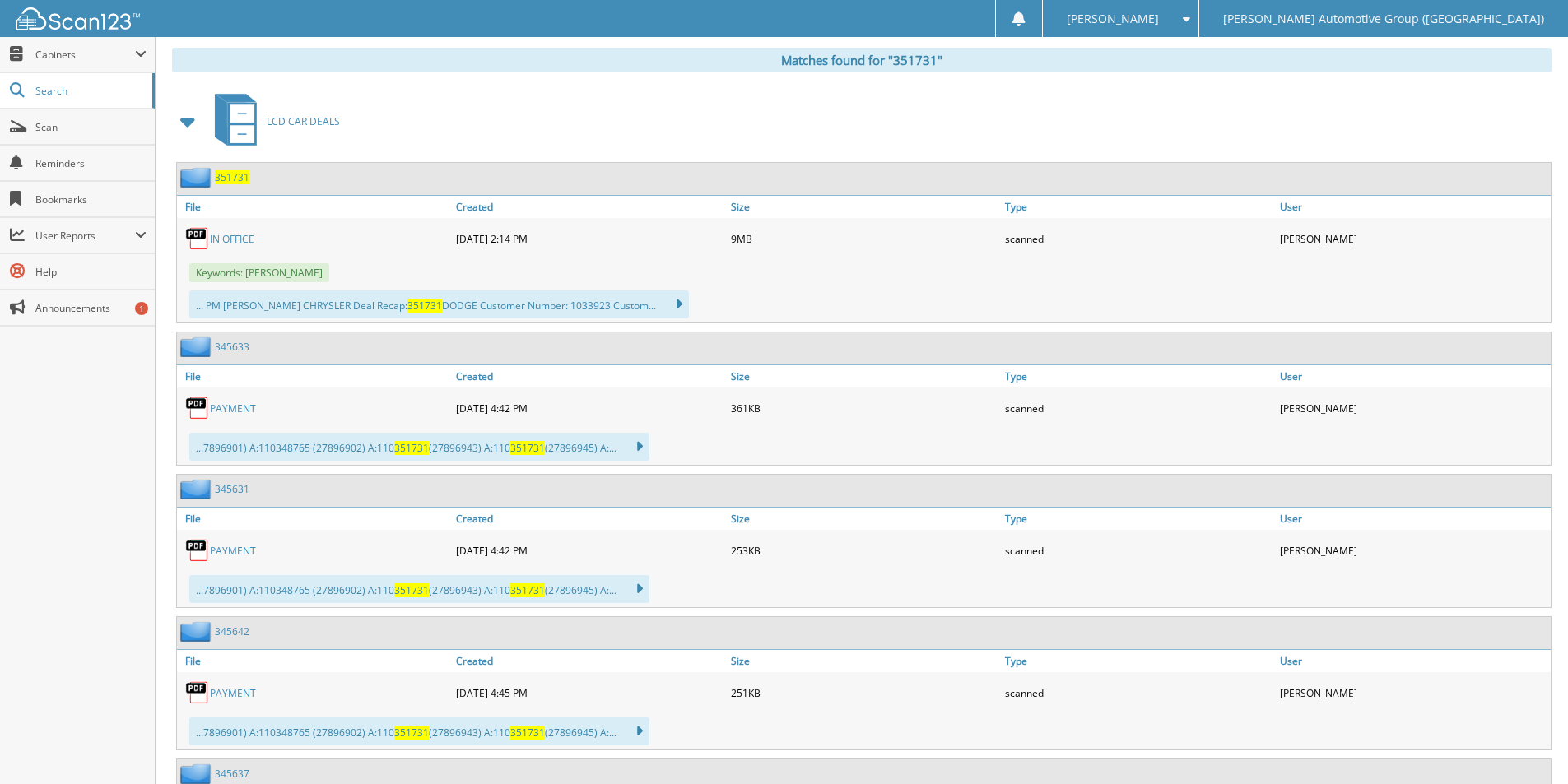
scroll to position [668, 0]
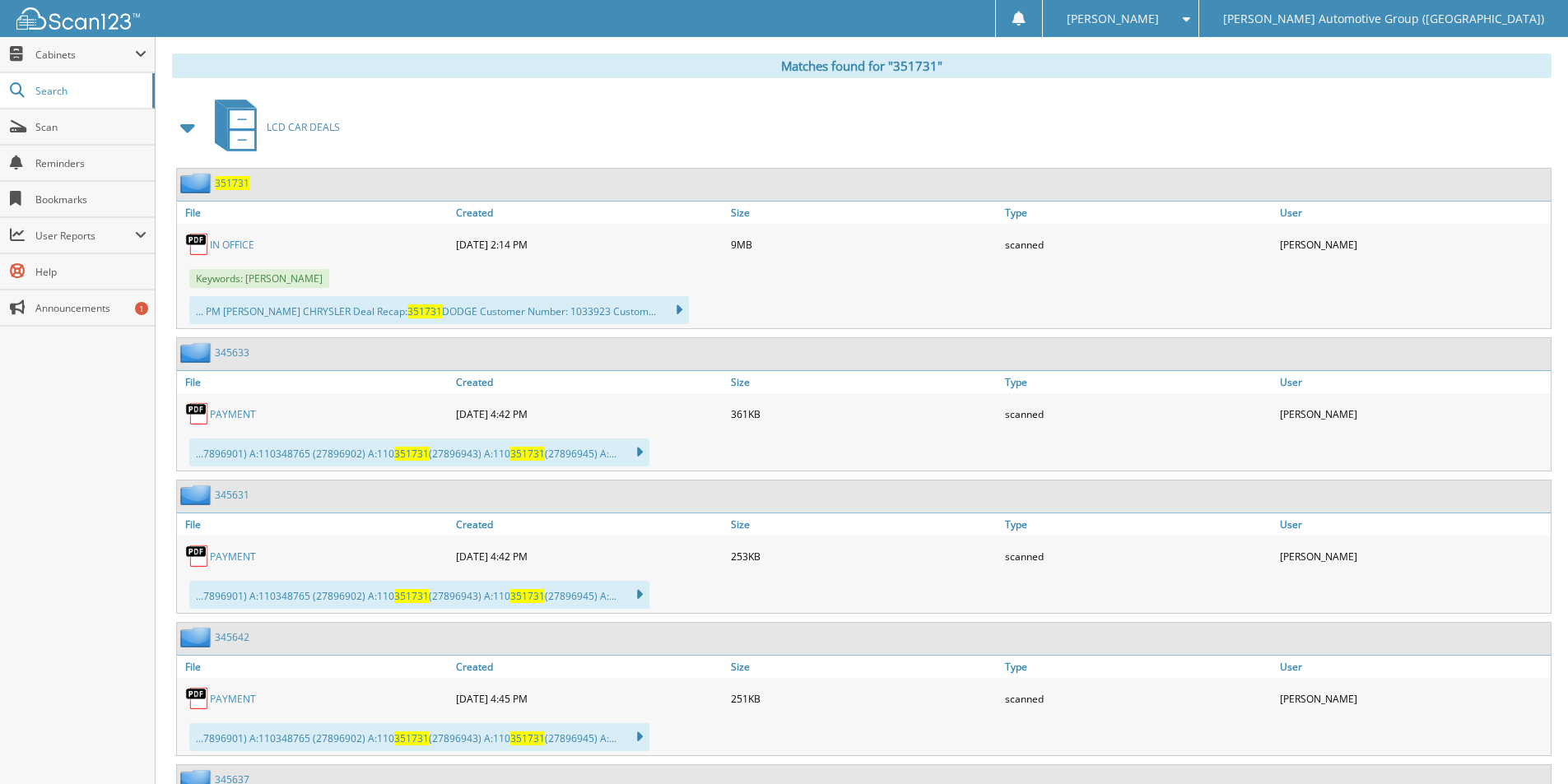
click at [229, 179] on span "351731" at bounding box center [232, 183] width 34 height 14
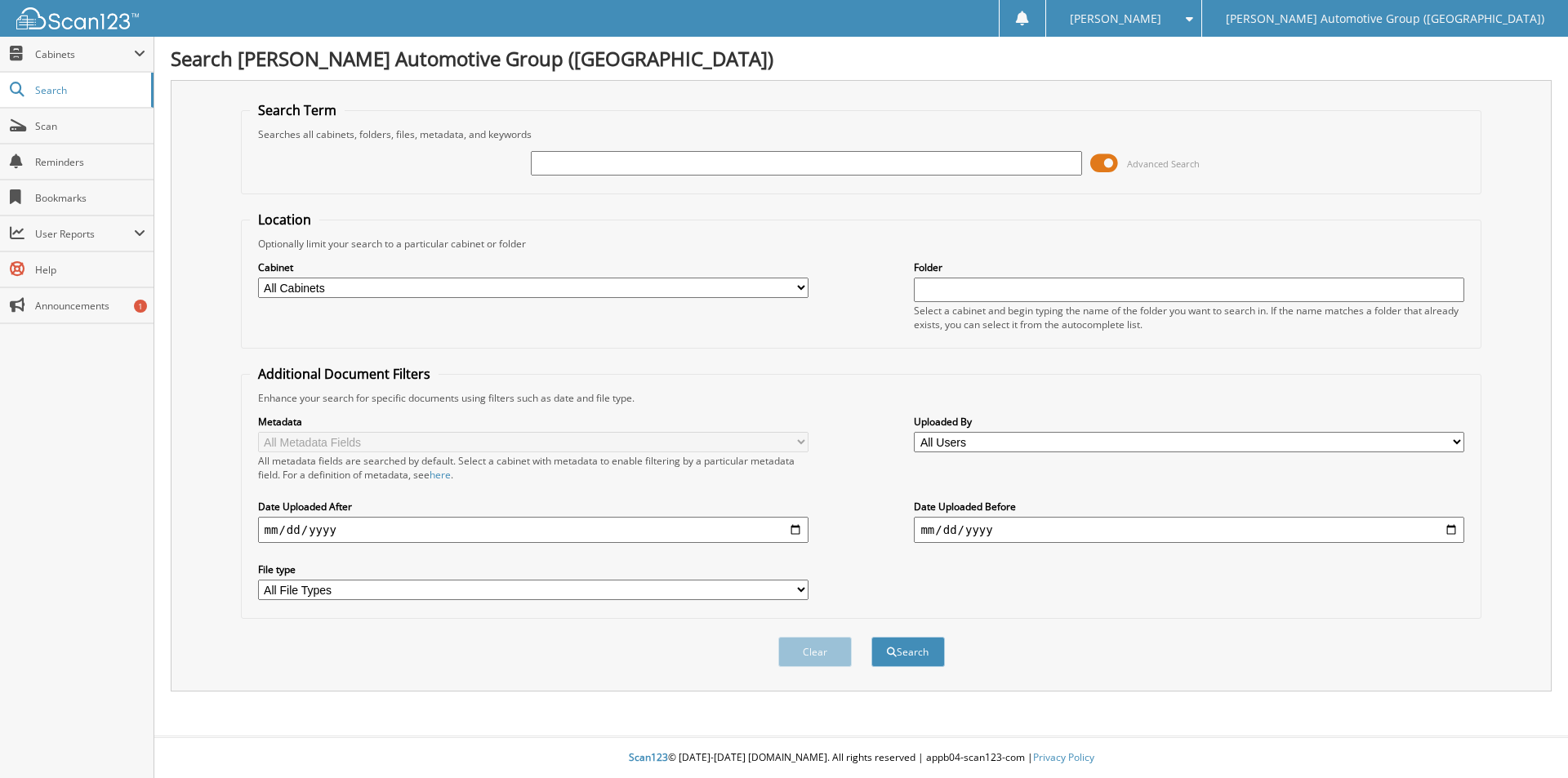
click at [624, 174] on input "text" at bounding box center [806, 163] width 550 height 25
click at [616, 163] on input "text" at bounding box center [806, 163] width 550 height 25
type input "351763"
click at [922, 642] on button "Search" at bounding box center [908, 651] width 73 height 30
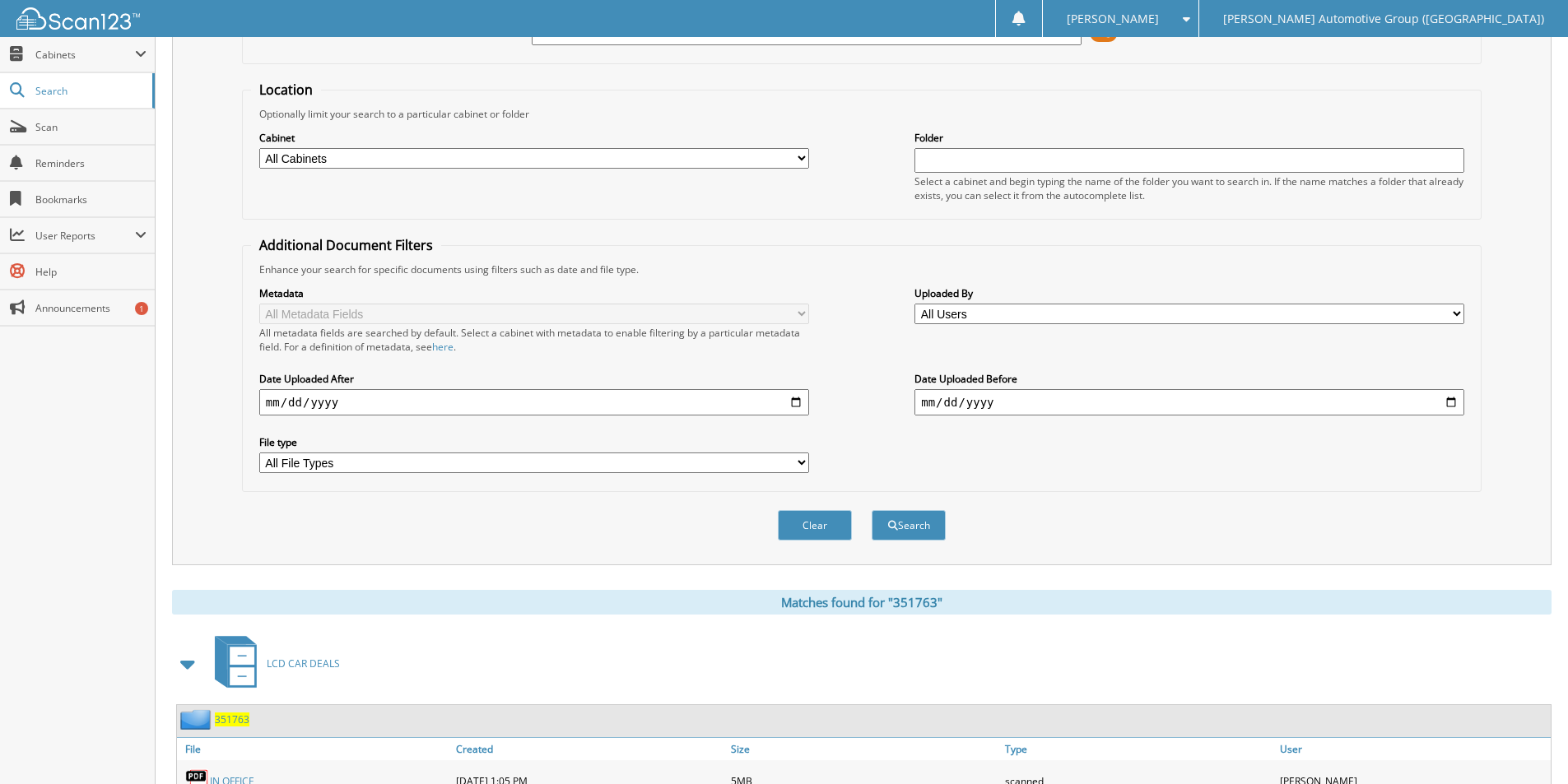
scroll to position [263, 0]
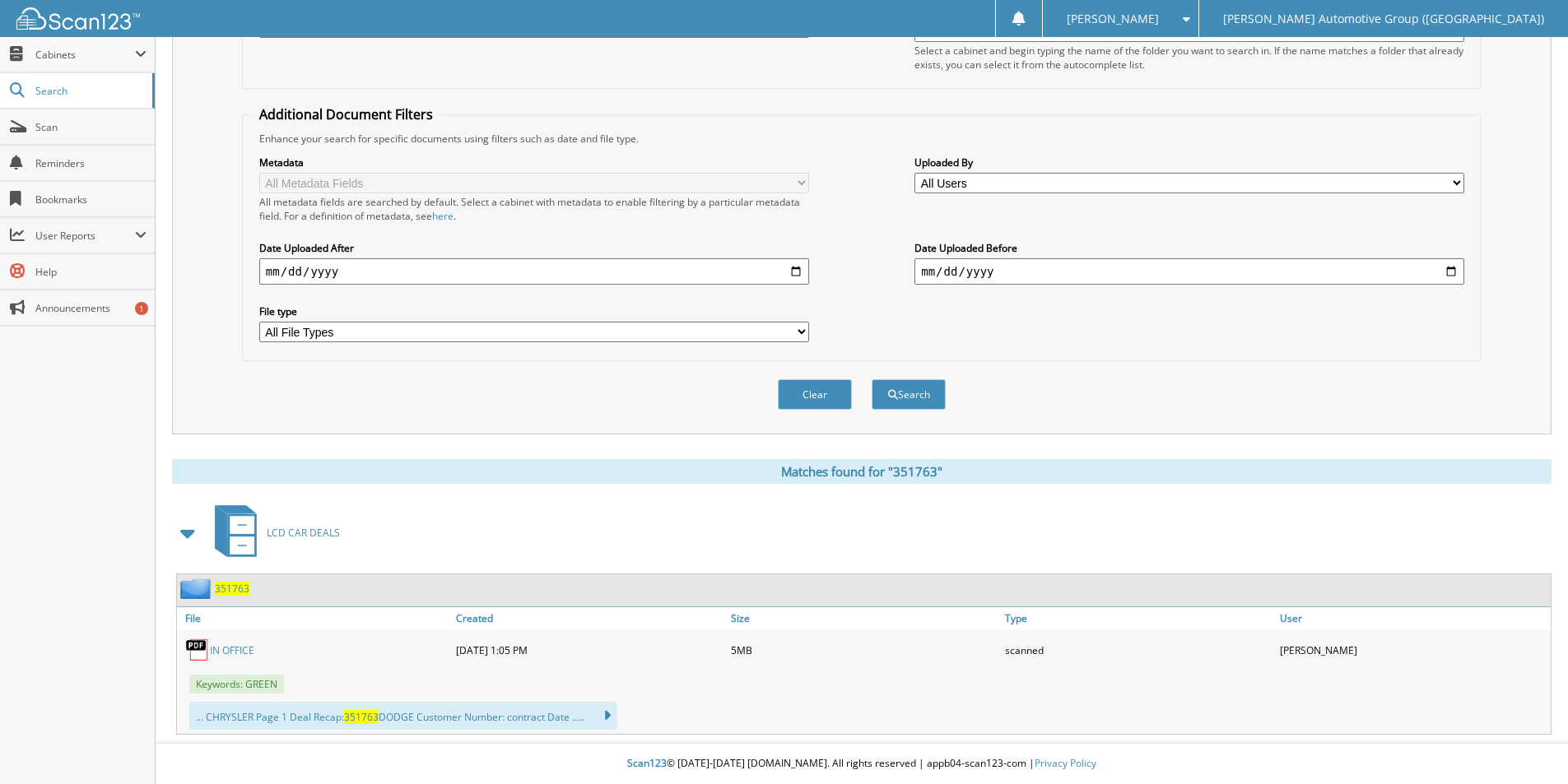
click at [245, 583] on span "351763" at bounding box center [232, 588] width 34 height 14
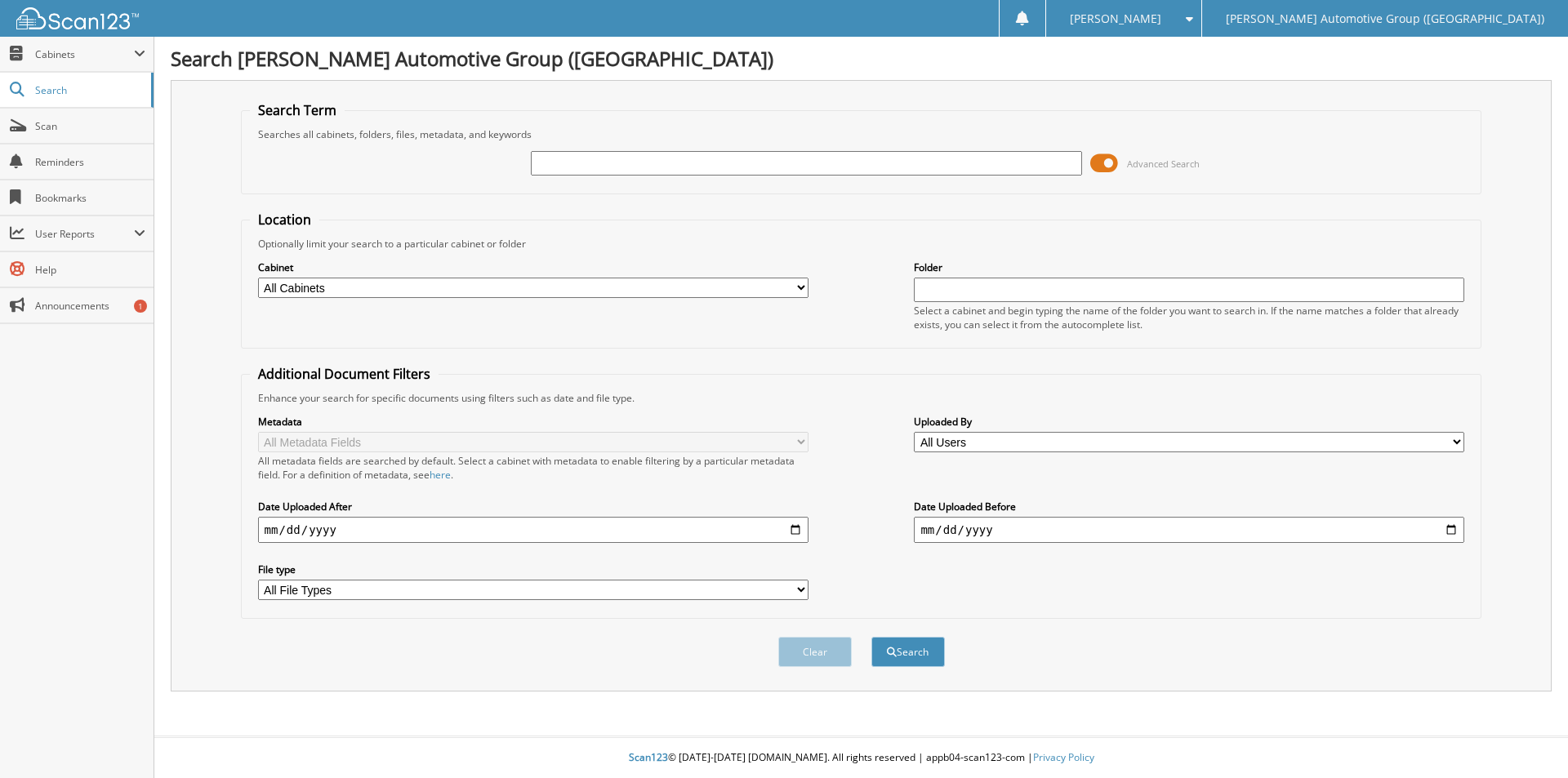
click at [807, 170] on input "text" at bounding box center [806, 163] width 550 height 25
click at [567, 169] on input "461975" at bounding box center [806, 163] width 550 height 25
type input "461975"
click at [920, 660] on button "Search" at bounding box center [908, 651] width 73 height 30
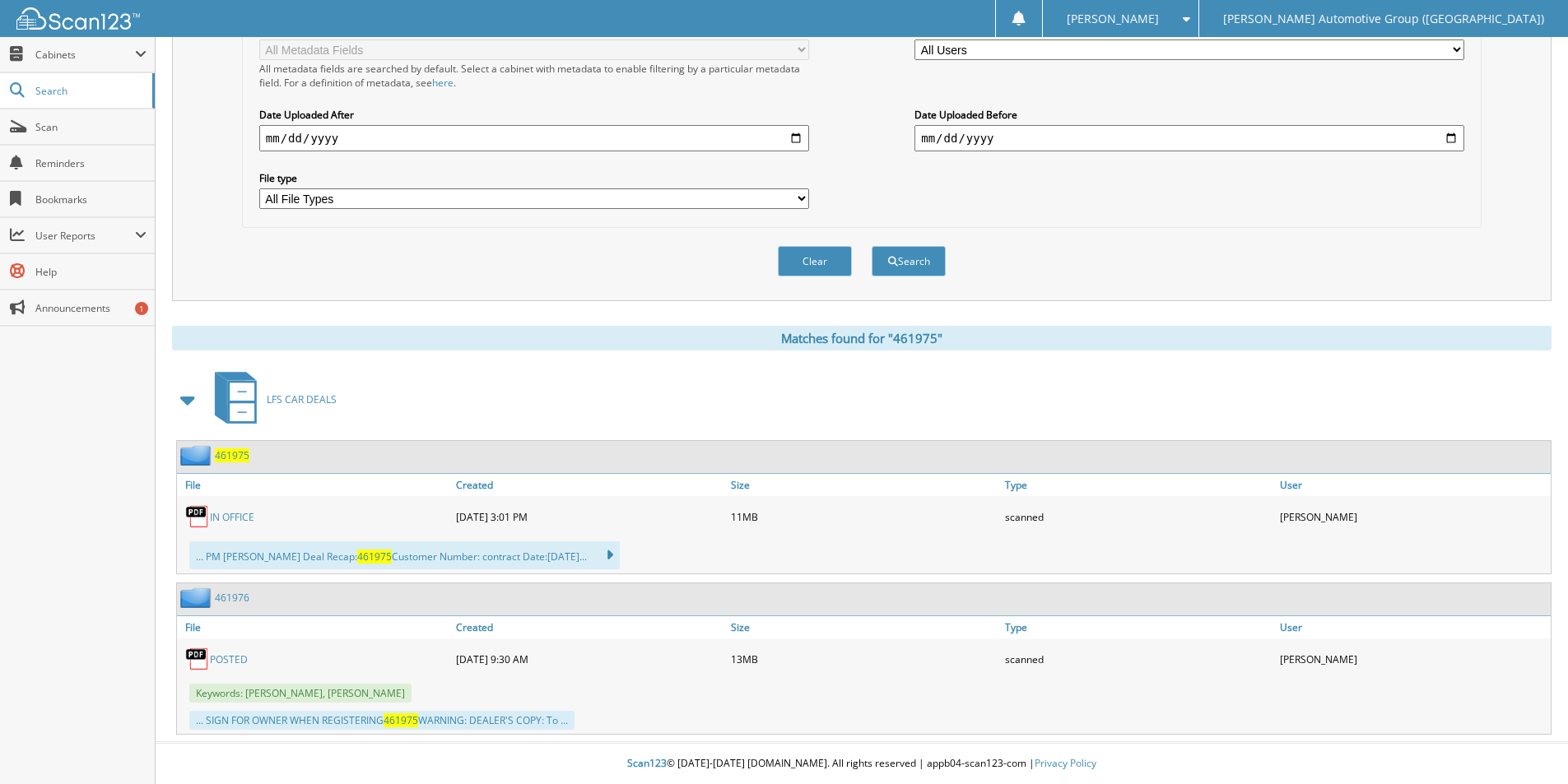
drag, startPoint x: 228, startPoint y: 453, endPoint x: 252, endPoint y: 446, distance: 25.0
click at [228, 453] on span "461975" at bounding box center [232, 455] width 34 height 14
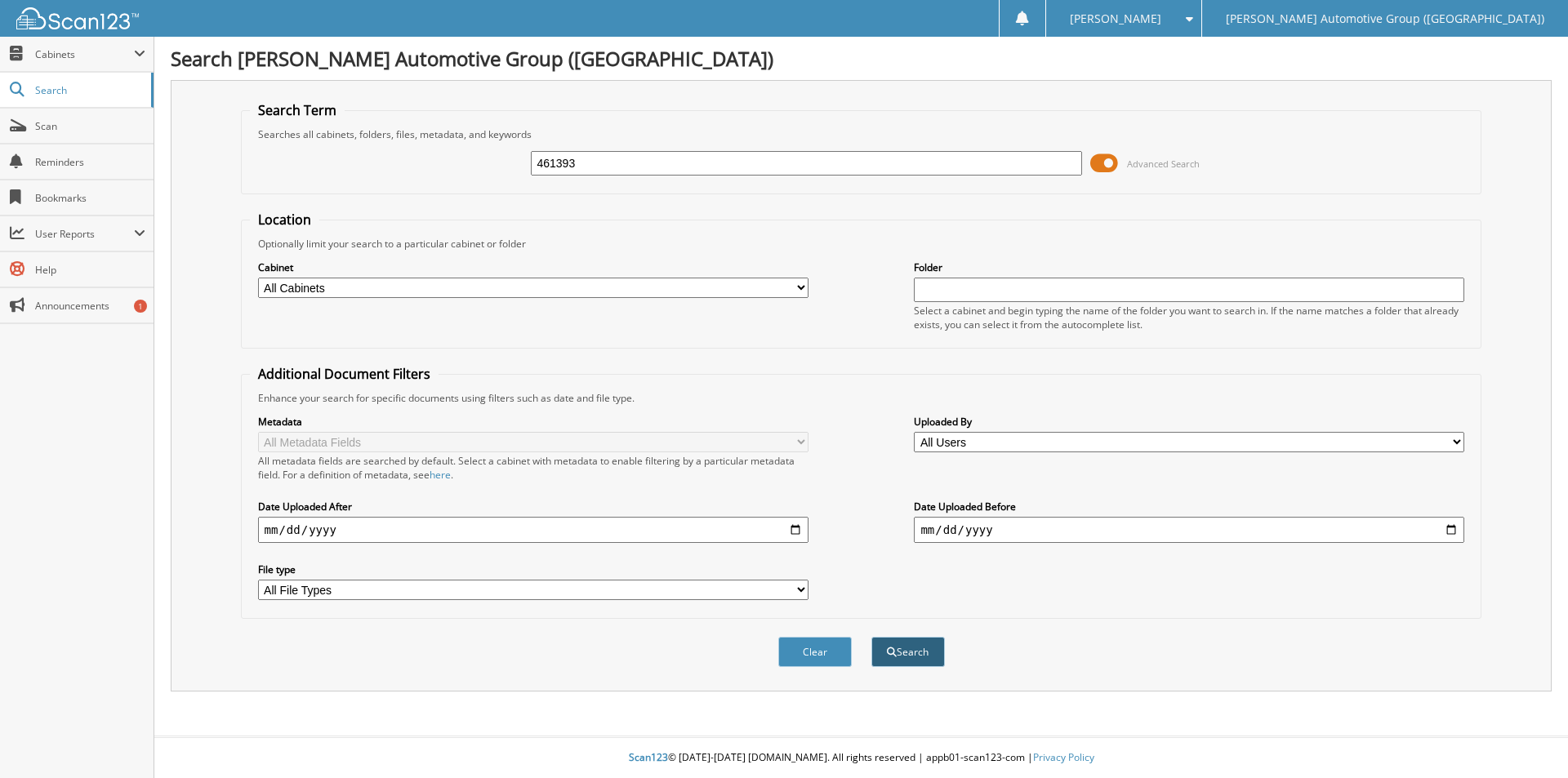
type input "461393"
click at [909, 650] on button "Search" at bounding box center [908, 651] width 73 height 30
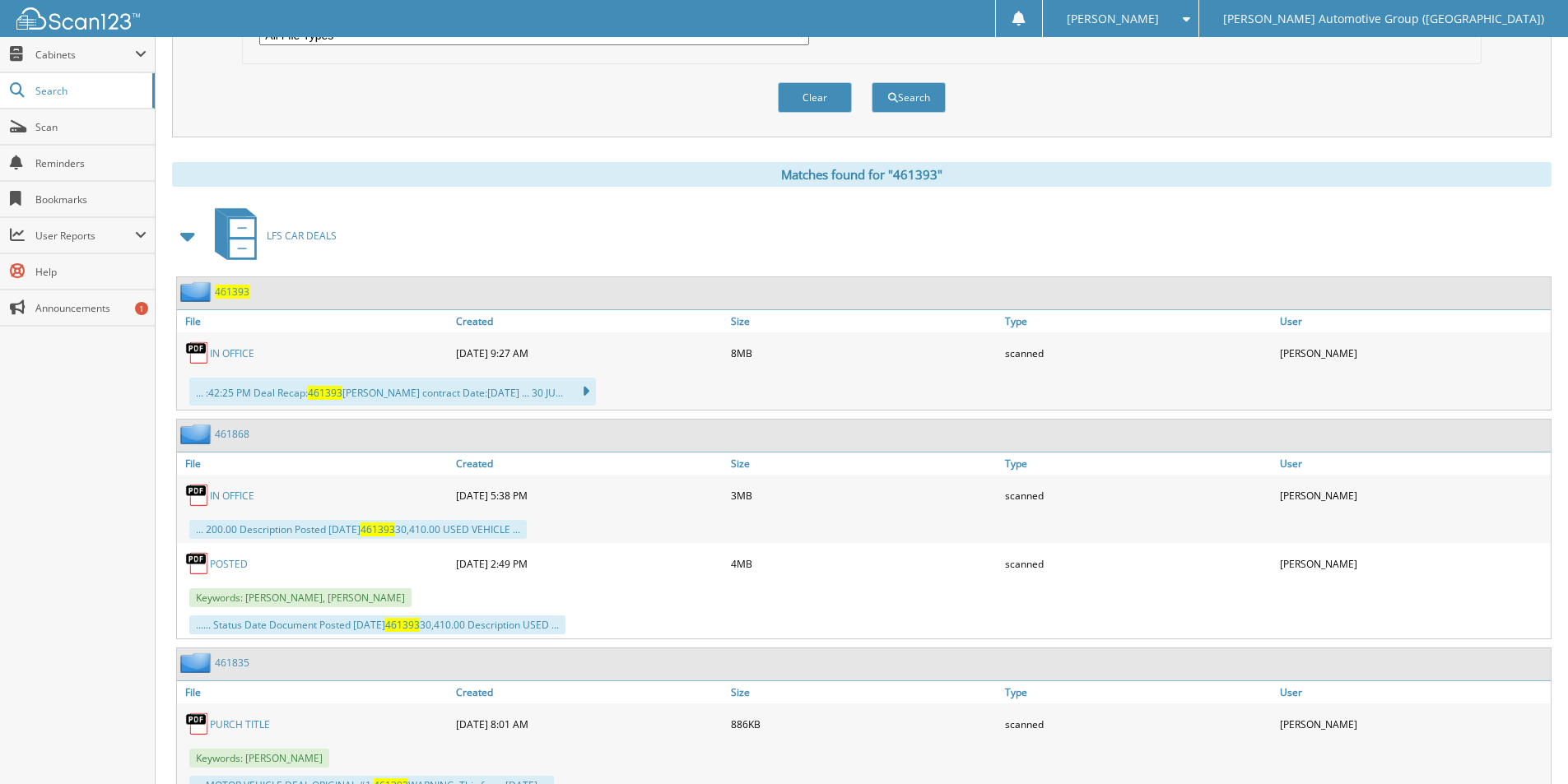
scroll to position [625, 0]
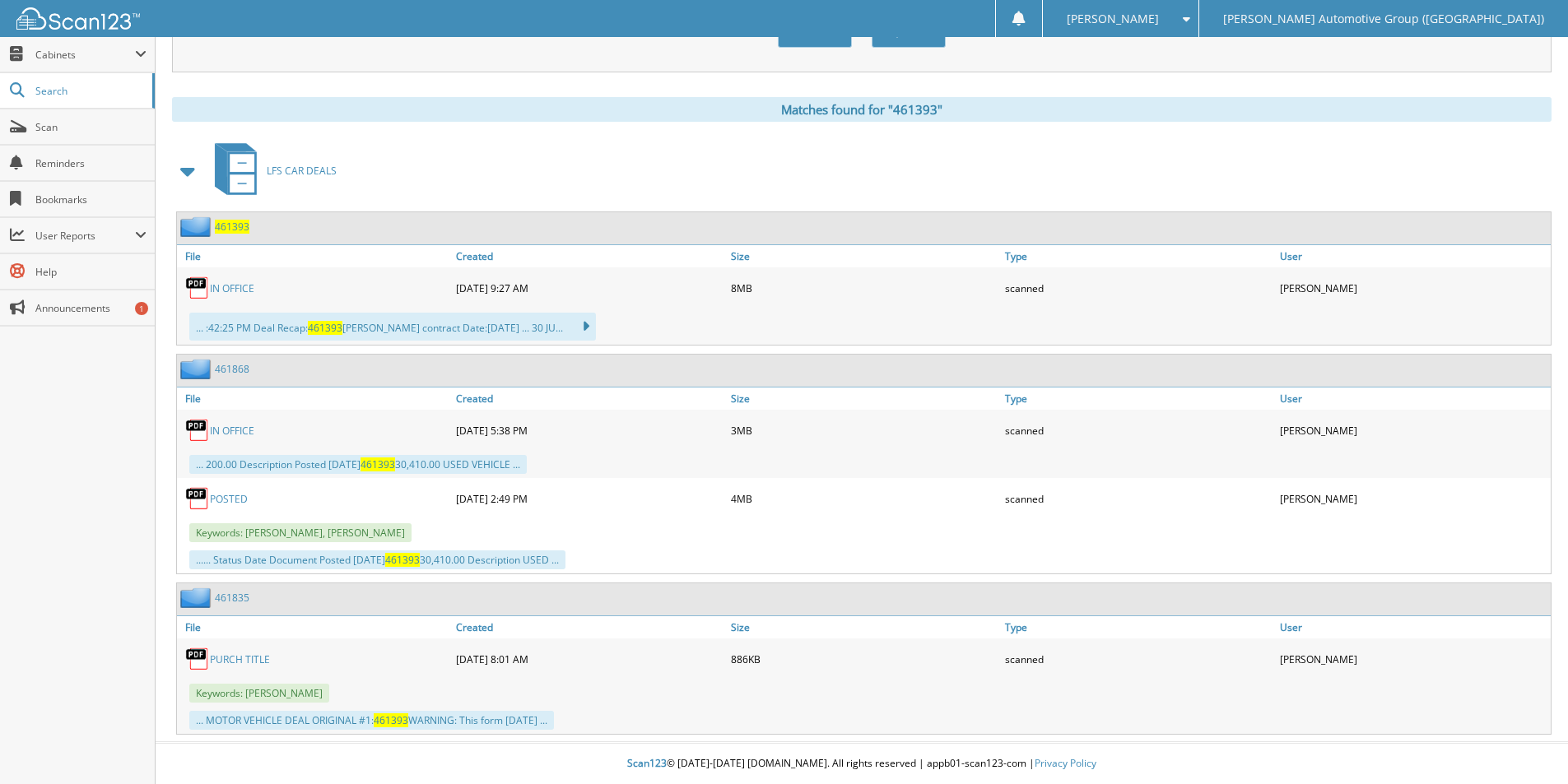
click at [239, 226] on span "461393" at bounding box center [232, 226] width 34 height 14
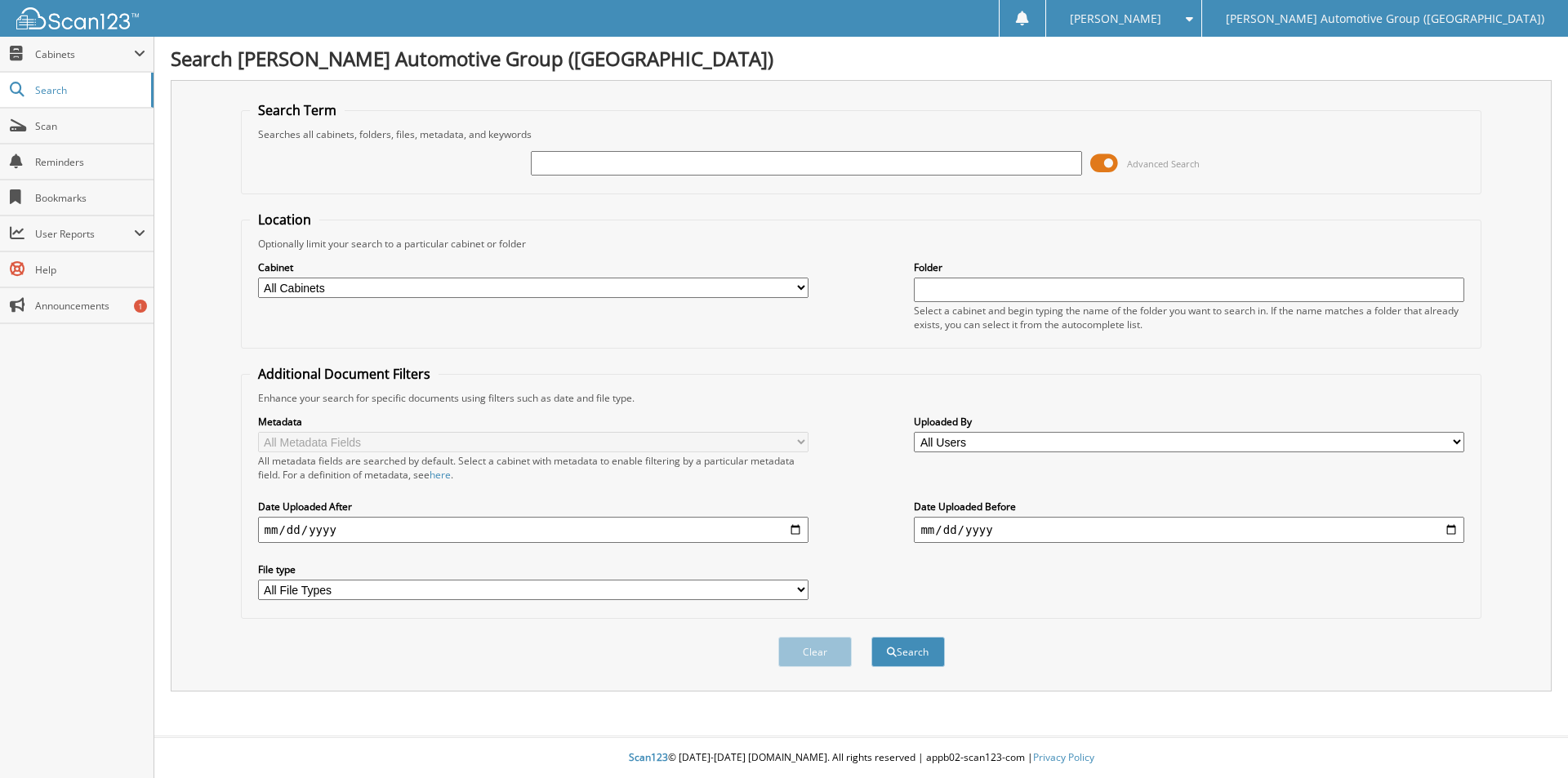
click at [973, 144] on div "Advanced Search" at bounding box center [861, 163] width 1224 height 44
click at [906, 174] on input "text" at bounding box center [806, 163] width 550 height 25
paste input "461975"
type input "461975"
click at [908, 668] on div "Search" at bounding box center [908, 651] width 77 height 33
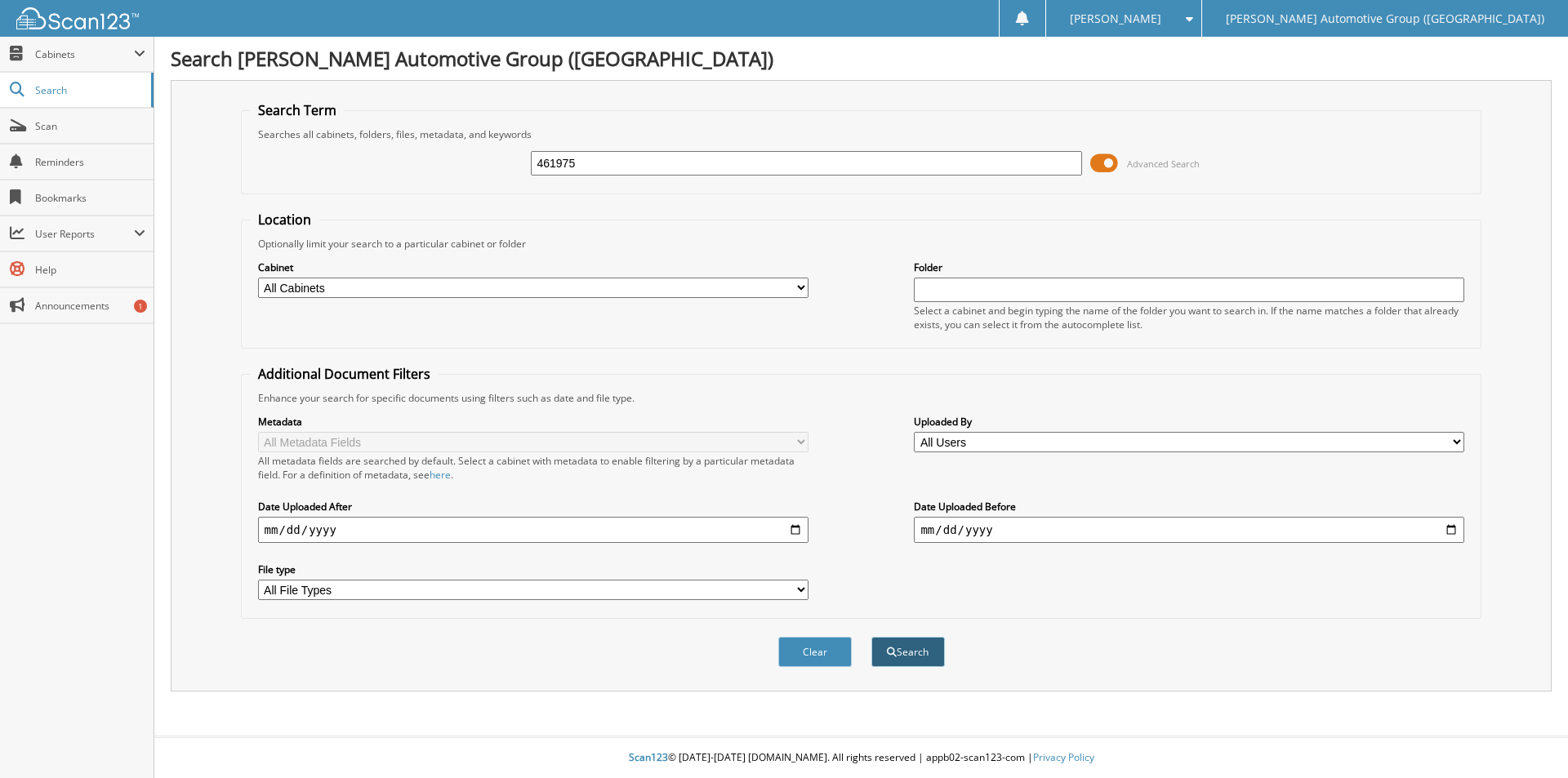
click at [910, 659] on button "Search" at bounding box center [908, 651] width 73 height 30
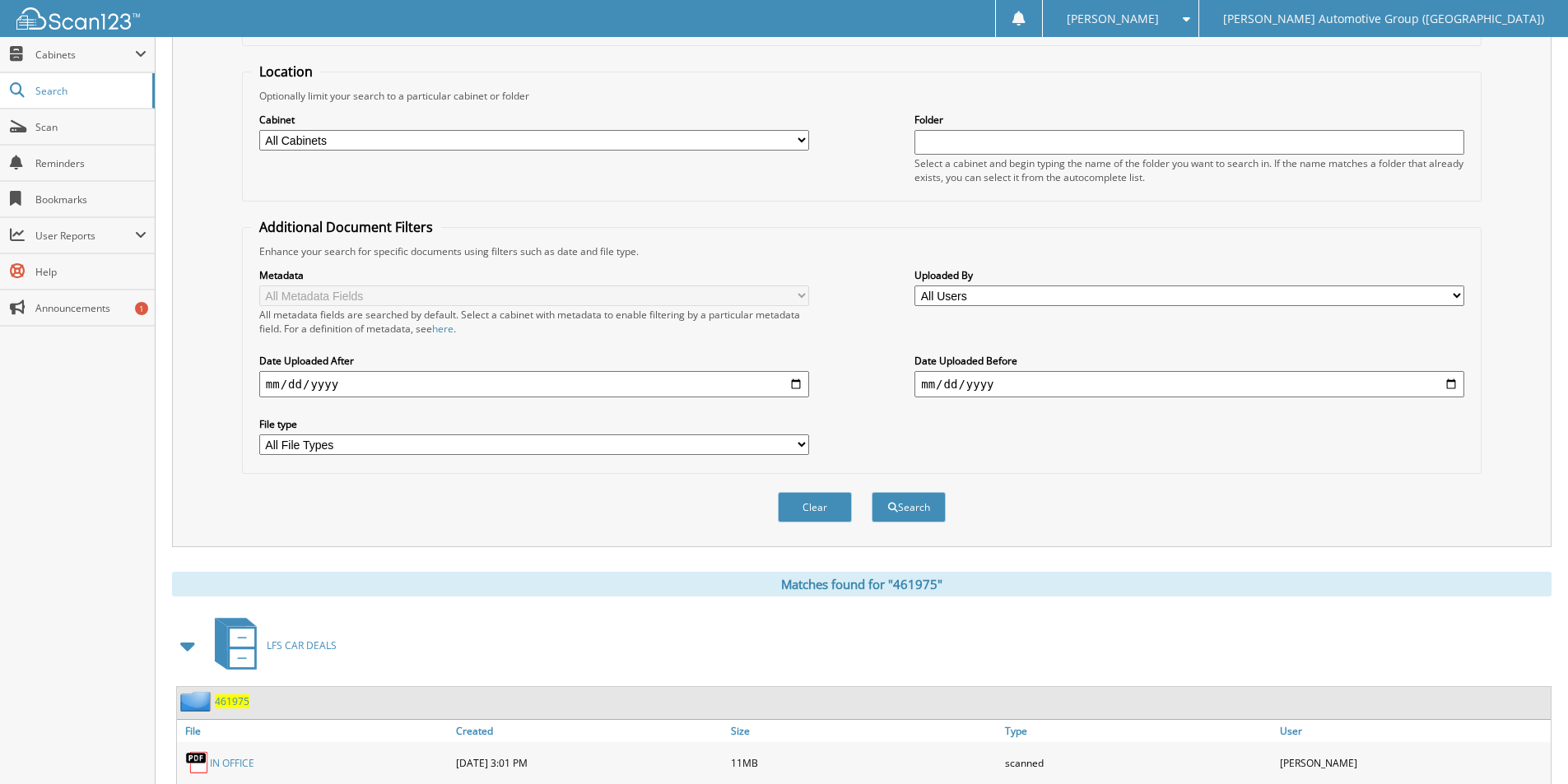
scroll to position [396, 0]
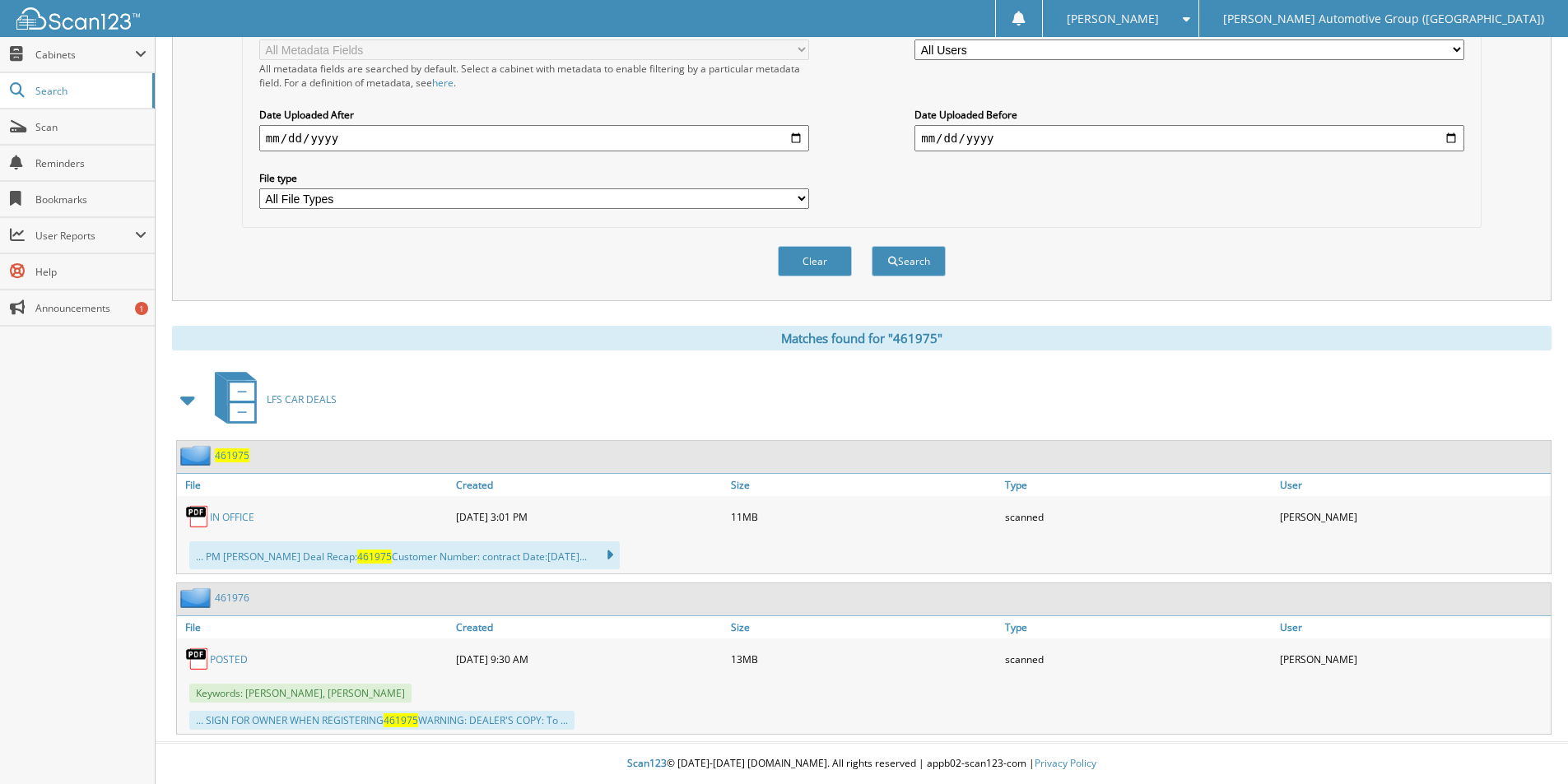
click at [234, 453] on span "461975" at bounding box center [232, 455] width 34 height 14
